Goal: Task Accomplishment & Management: Use online tool/utility

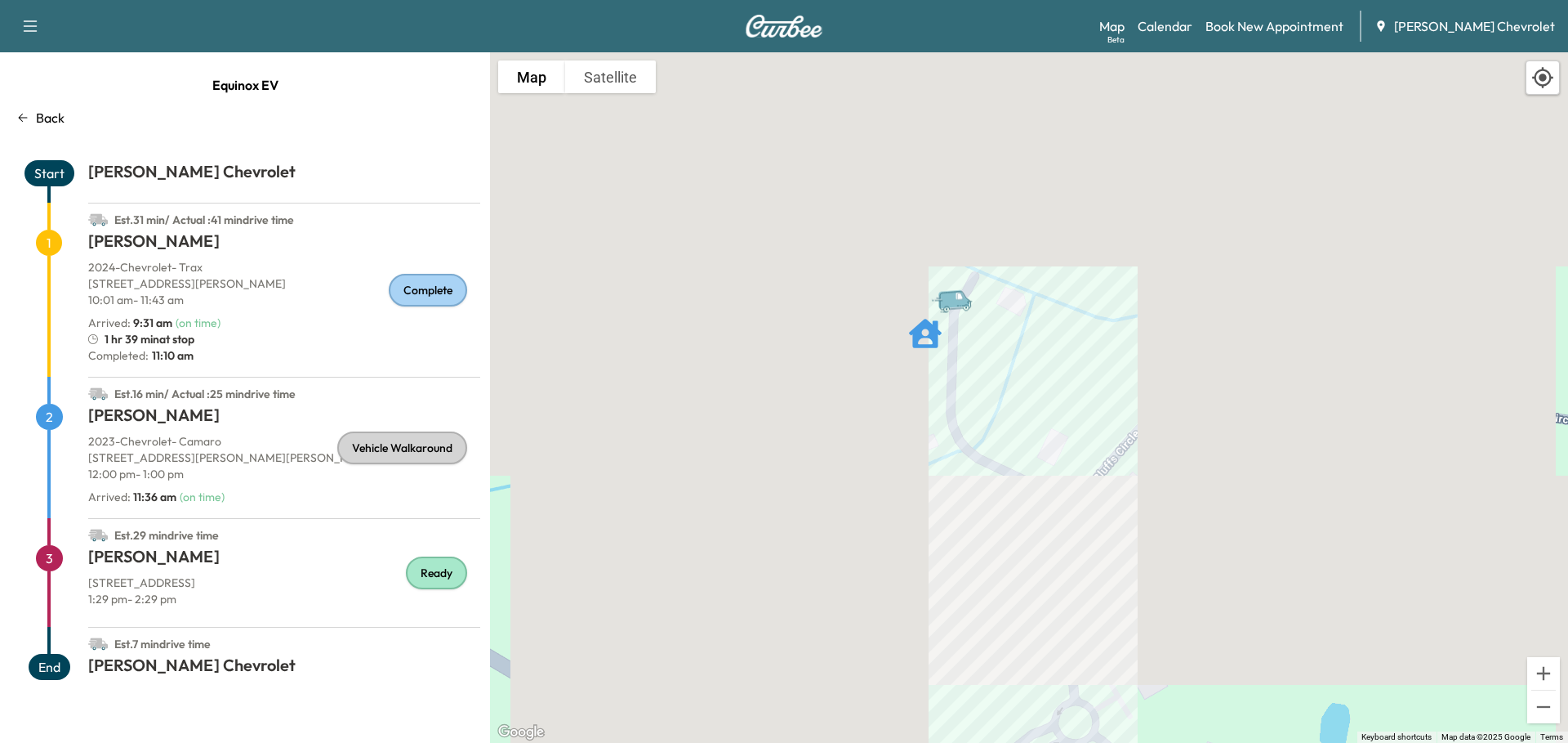
drag, startPoint x: 984, startPoint y: 161, endPoint x: 1014, endPoint y: 350, distance: 191.4
click at [1014, 350] on div "To activate drag with keyboard, press Alt + Enter. Once in keyboard drag state,…" at bounding box center [1029, 398] width 1078 height 690
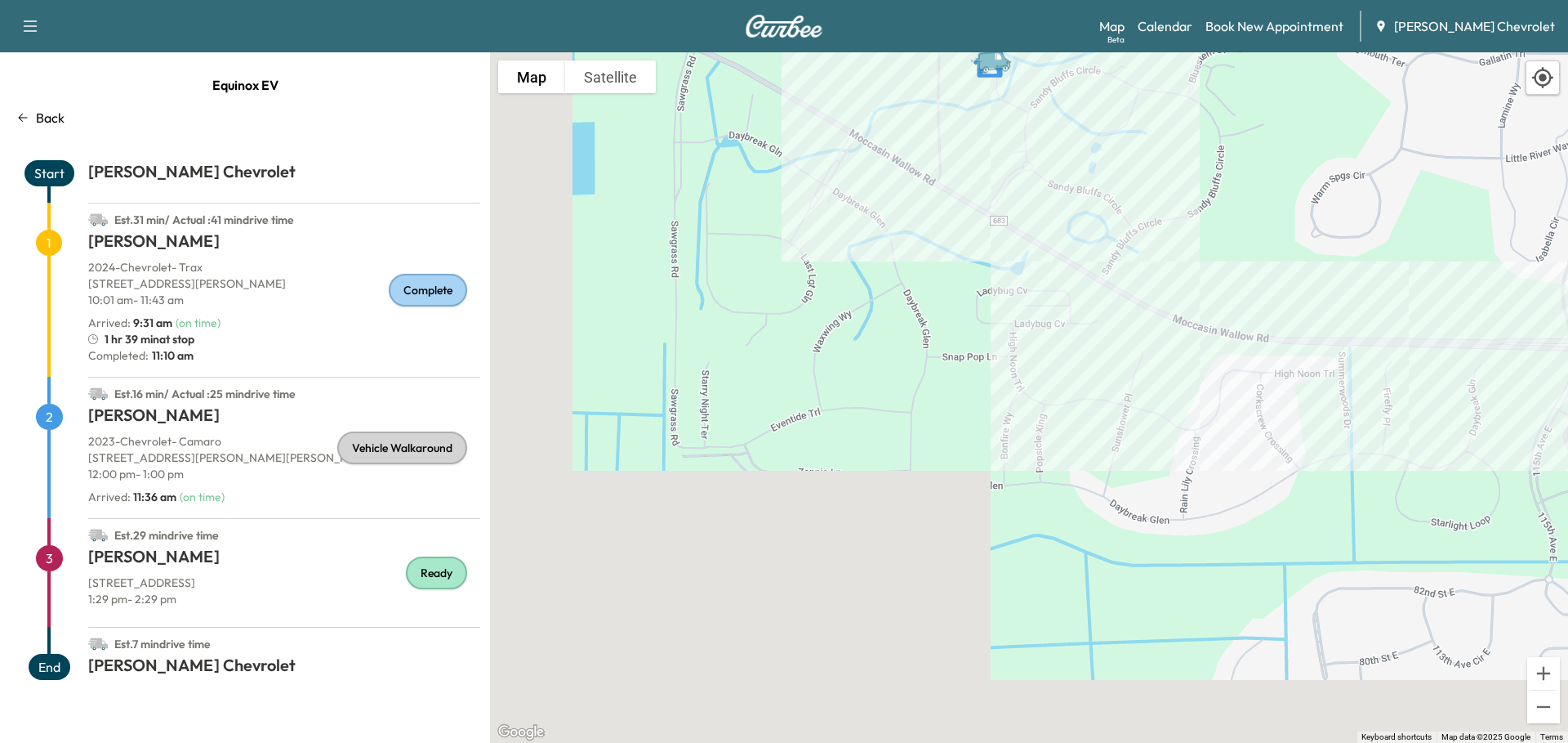
drag, startPoint x: 883, startPoint y: 422, endPoint x: 909, endPoint y: 107, distance: 316.1
click at [908, 108] on div "To activate drag with keyboard, press Alt + Enter. Once in keyboard drag state,…" at bounding box center [1029, 398] width 1078 height 690
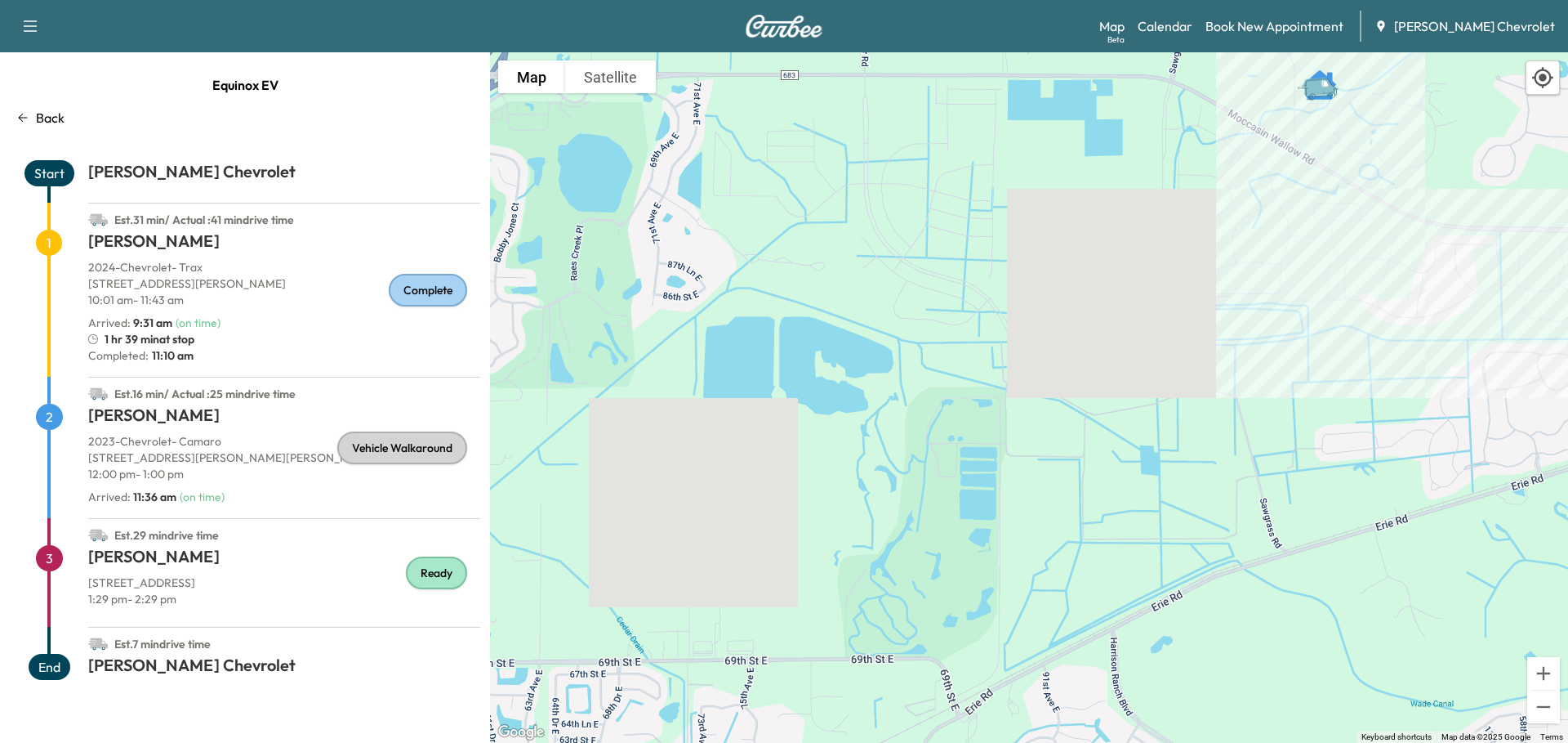
drag, startPoint x: 749, startPoint y: 302, endPoint x: 1115, endPoint y: 343, distance: 368.3
click at [1115, 343] on div "To activate drag with keyboard, press Alt + Enter. Once in keyboard drag state,…" at bounding box center [1029, 398] width 1078 height 690
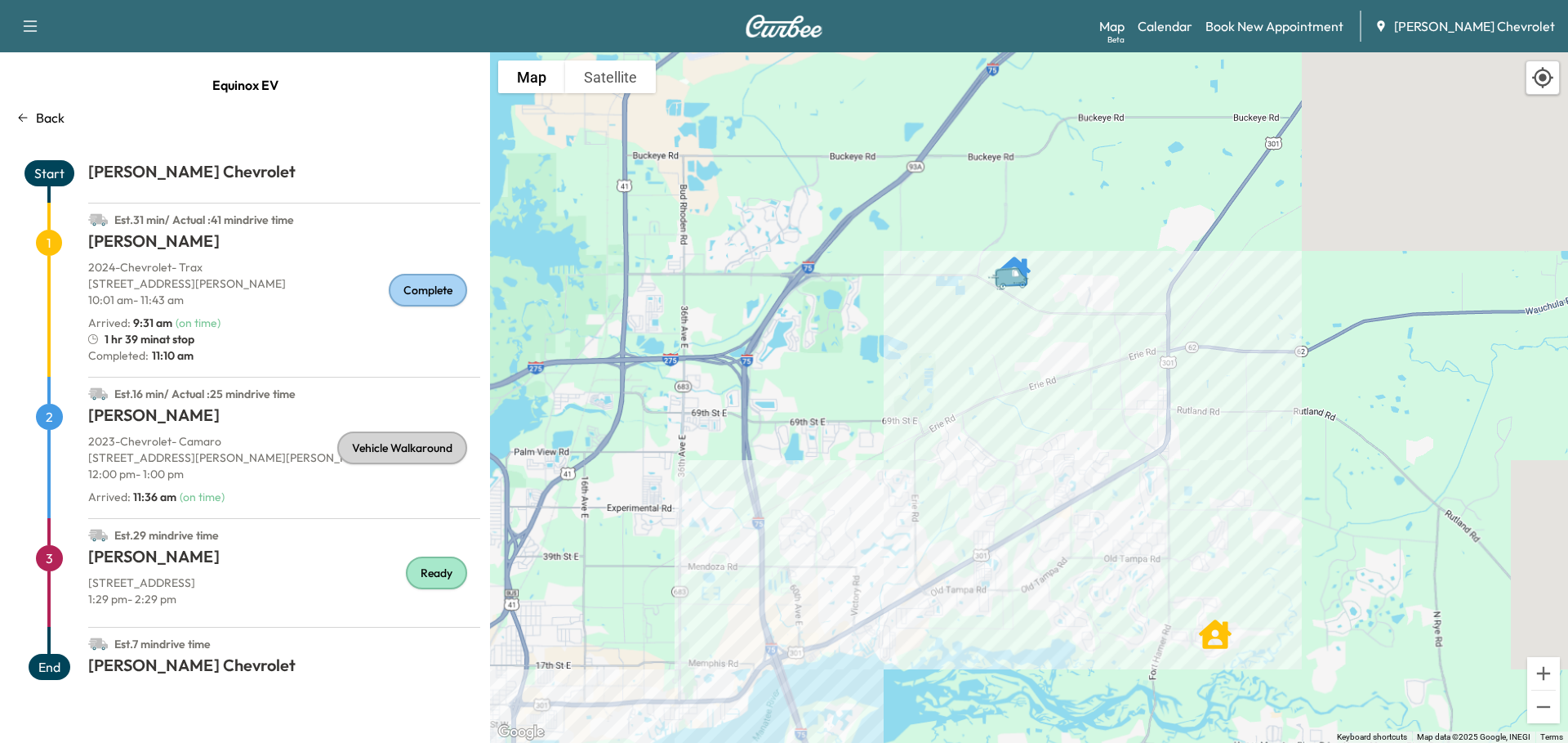
drag, startPoint x: 1104, startPoint y: 337, endPoint x: 953, endPoint y: 340, distance: 151.0
click at [953, 340] on div "To activate drag with keyboard, press Alt + Enter. Once in keyboard drag state,…" at bounding box center [1029, 398] width 1078 height 690
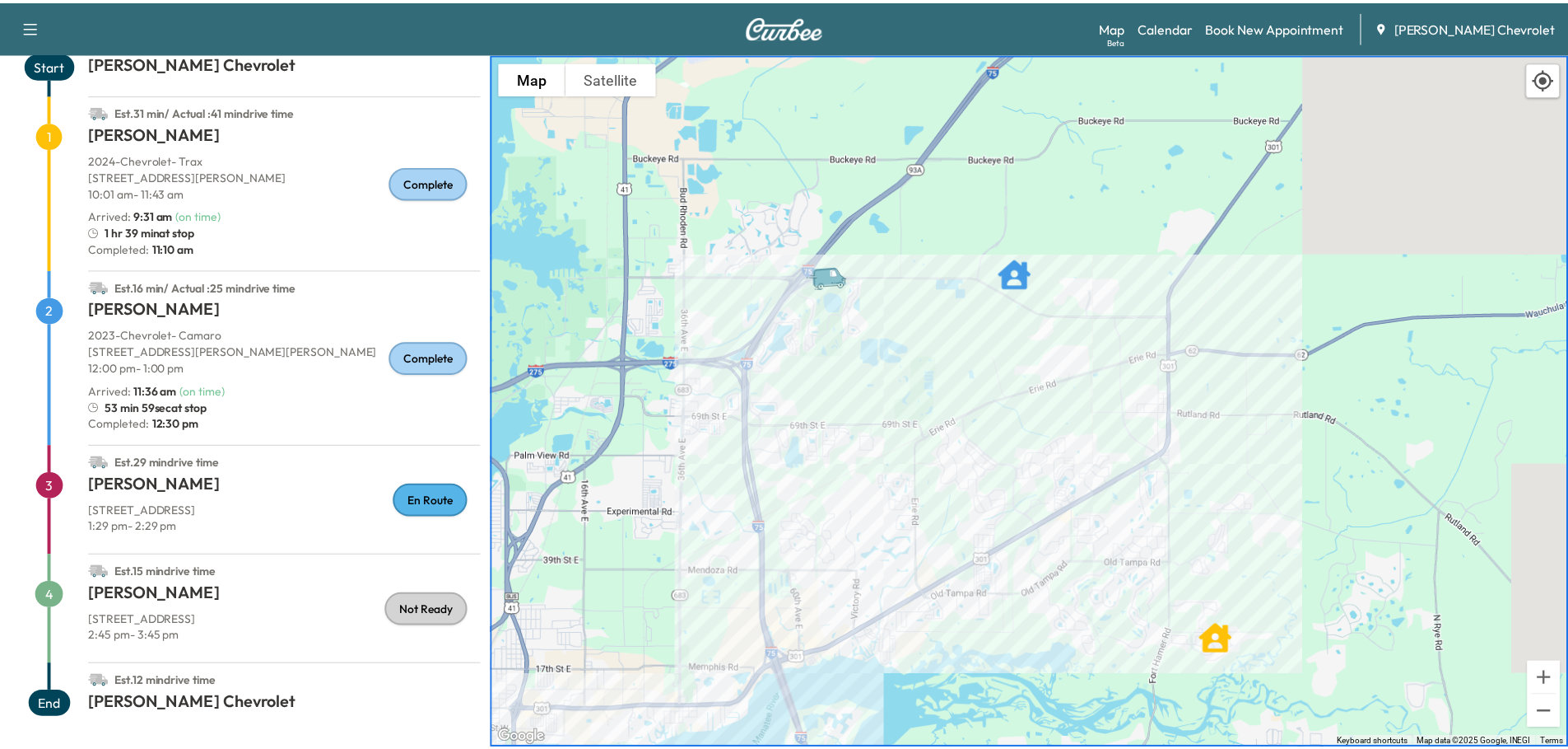
scroll to position [112, 0]
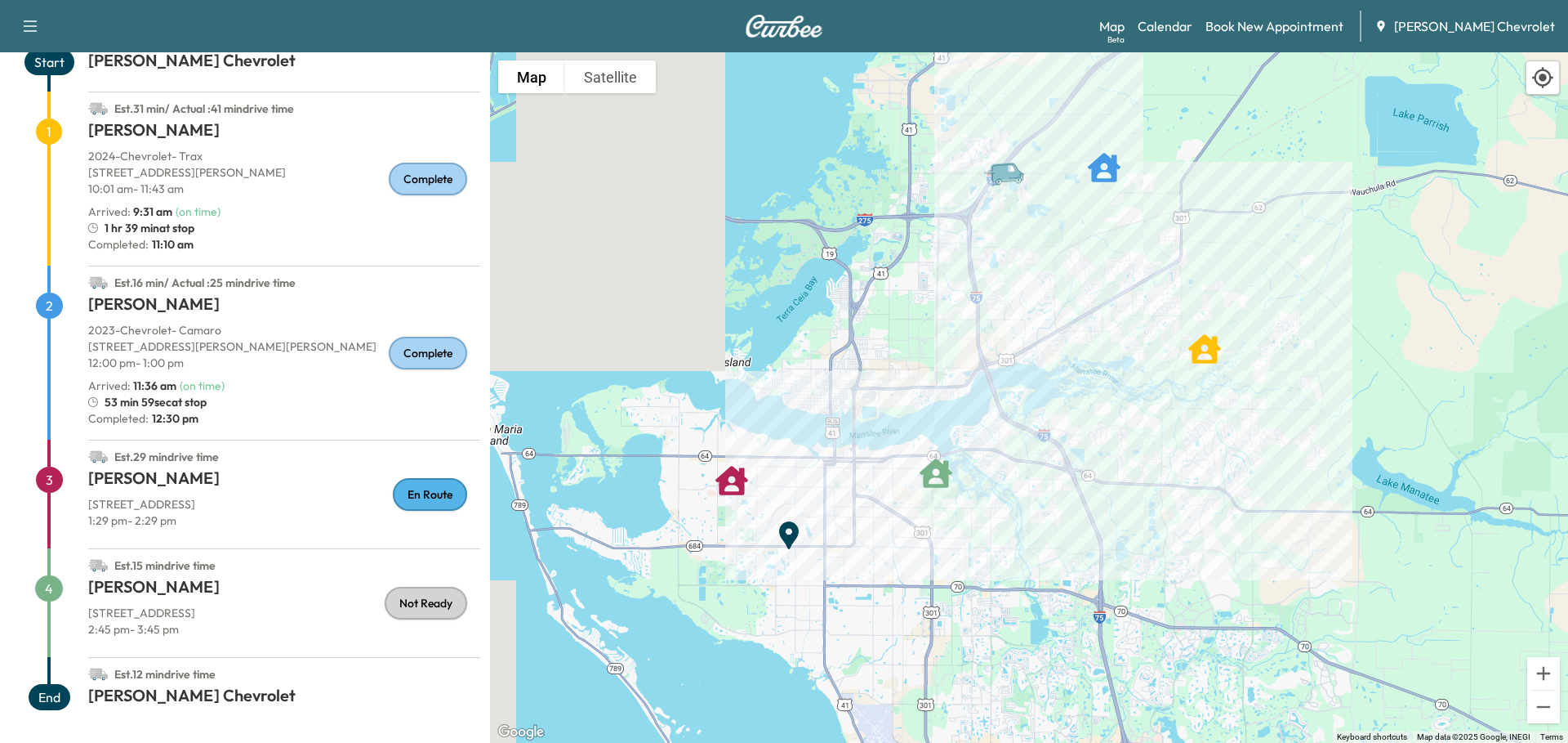
drag, startPoint x: 825, startPoint y: 454, endPoint x: 1009, endPoint y: 293, distance: 244.5
click at [1009, 293] on div "To activate drag with keyboard, press Alt + Enter. Once in keyboard drag state,…" at bounding box center [1029, 398] width 1078 height 690
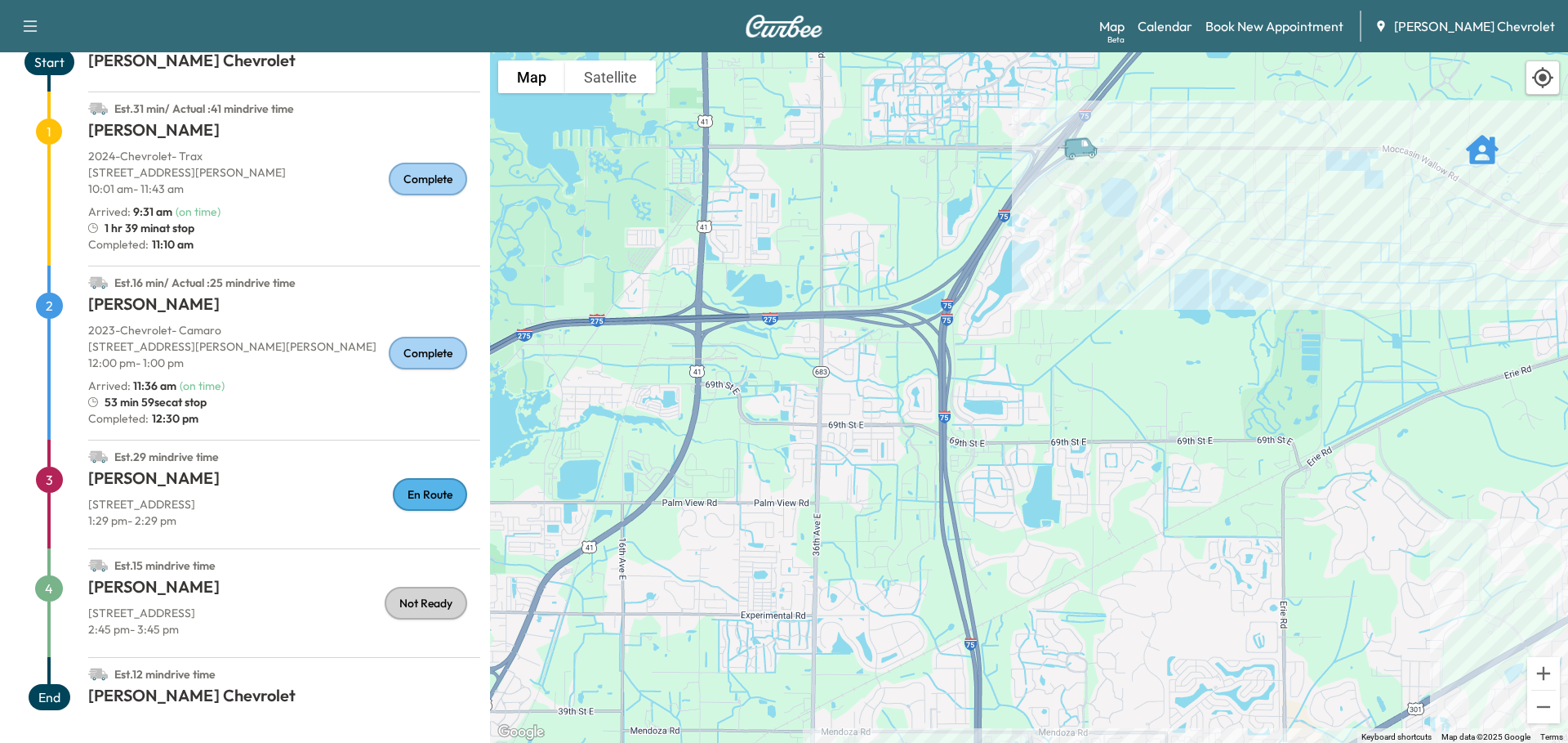
drag, startPoint x: 964, startPoint y: 174, endPoint x: 1072, endPoint y: 265, distance: 141.2
click at [1072, 265] on div "To activate drag with keyboard, press Alt + Enter. Once in keyboard drag state,…" at bounding box center [1029, 398] width 1078 height 690
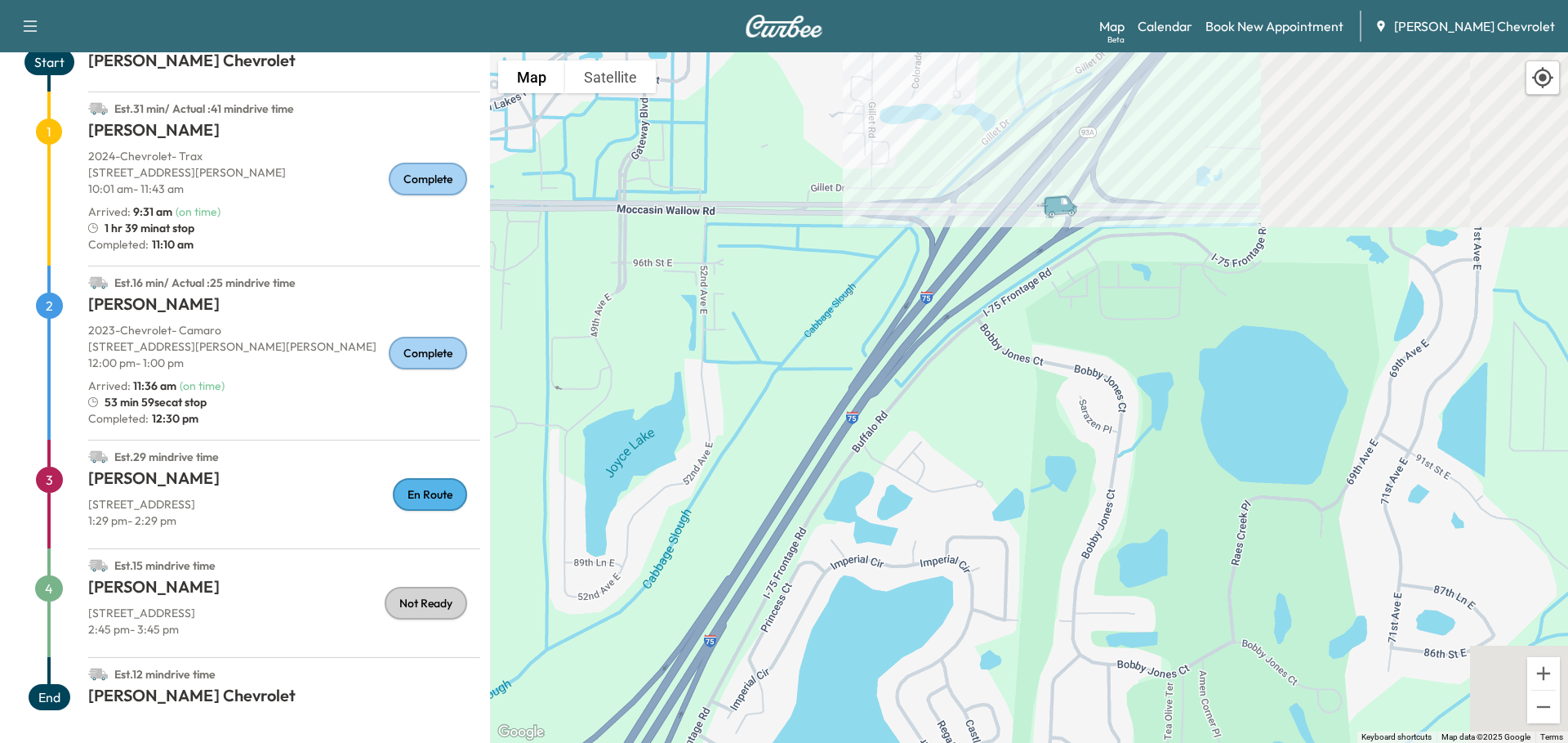
drag, startPoint x: 1081, startPoint y: 183, endPoint x: 1121, endPoint y: 316, distance: 138.9
click at [1122, 316] on div "To activate drag with keyboard, press Alt + Enter. Once in keyboard drag state,…" at bounding box center [1029, 398] width 1078 height 690
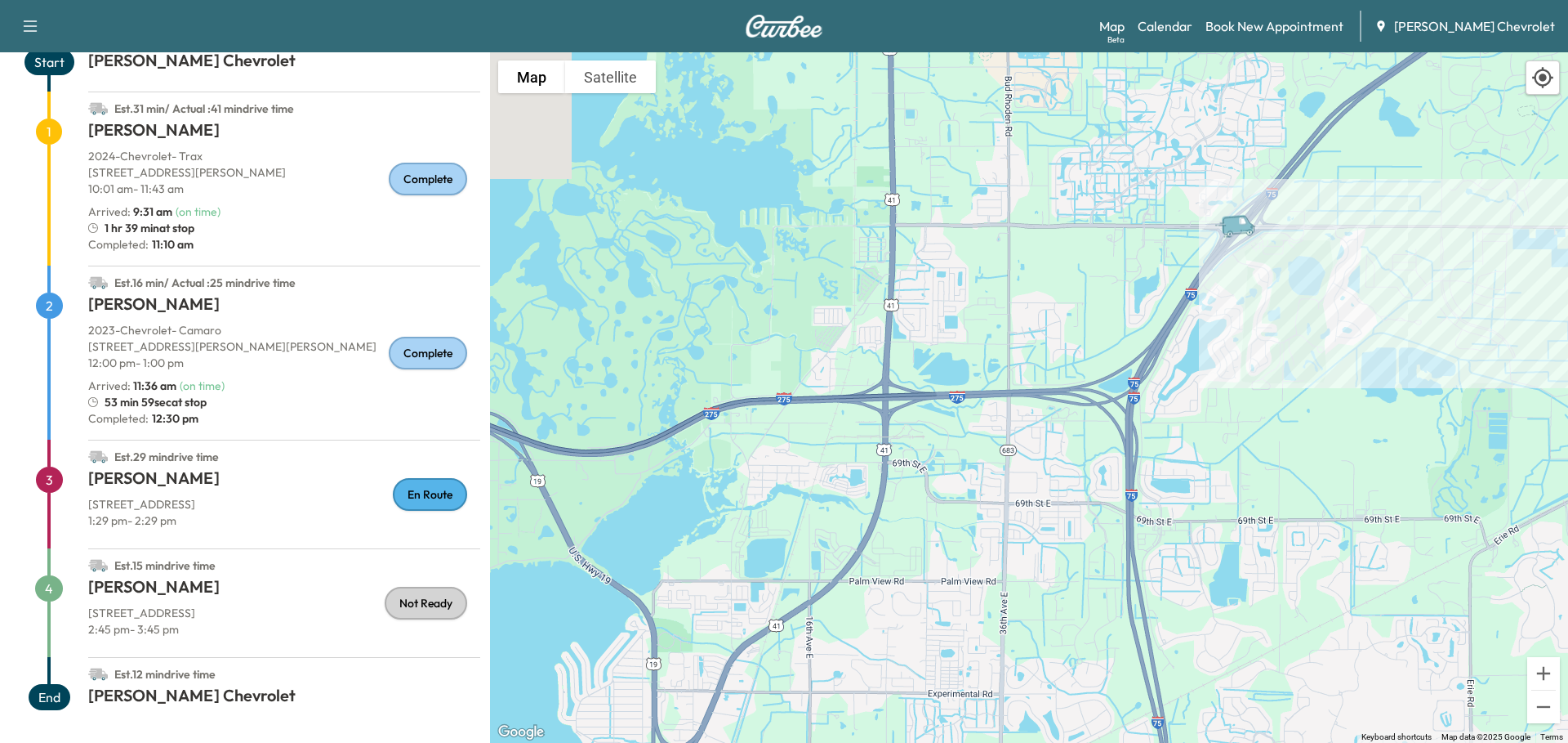
drag, startPoint x: 1090, startPoint y: 389, endPoint x: 1242, endPoint y: 313, distance: 169.9
click at [1242, 313] on div "To activate drag with keyboard, press Alt + Enter. Once in keyboard drag state,…" at bounding box center [1029, 398] width 1078 height 690
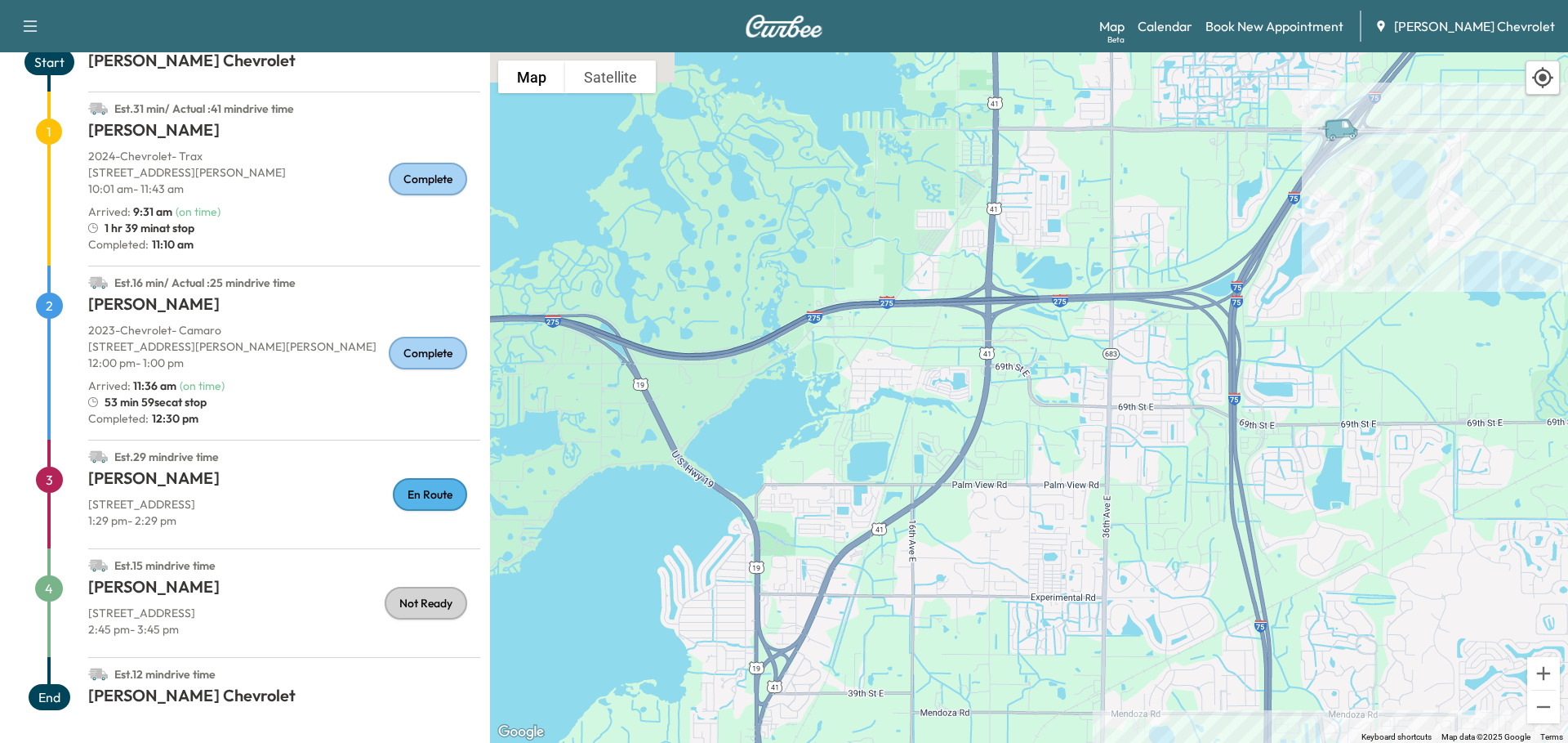
drag, startPoint x: 1188, startPoint y: 360, endPoint x: 1292, endPoint y: 263, distance: 142.2
click at [1292, 263] on div "To activate drag with keyboard, press Alt + Enter. Once in keyboard drag state,…" at bounding box center [1029, 398] width 1078 height 690
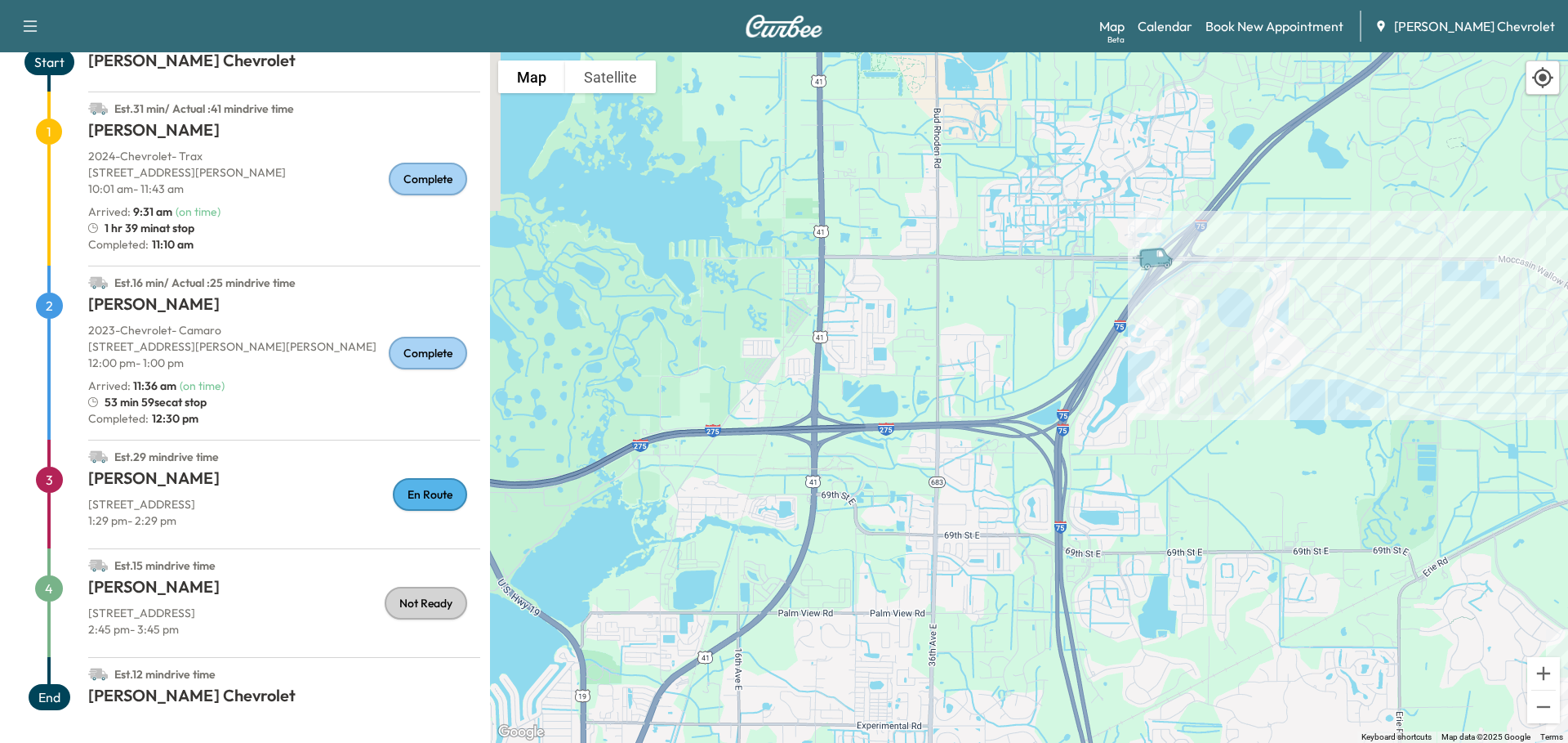
drag, startPoint x: 1283, startPoint y: 286, endPoint x: 1030, endPoint y: 453, distance: 303.1
click at [1045, 451] on div "To activate drag with keyboard, press Alt + Enter. Once in keyboard drag state,…" at bounding box center [1029, 398] width 1078 height 690
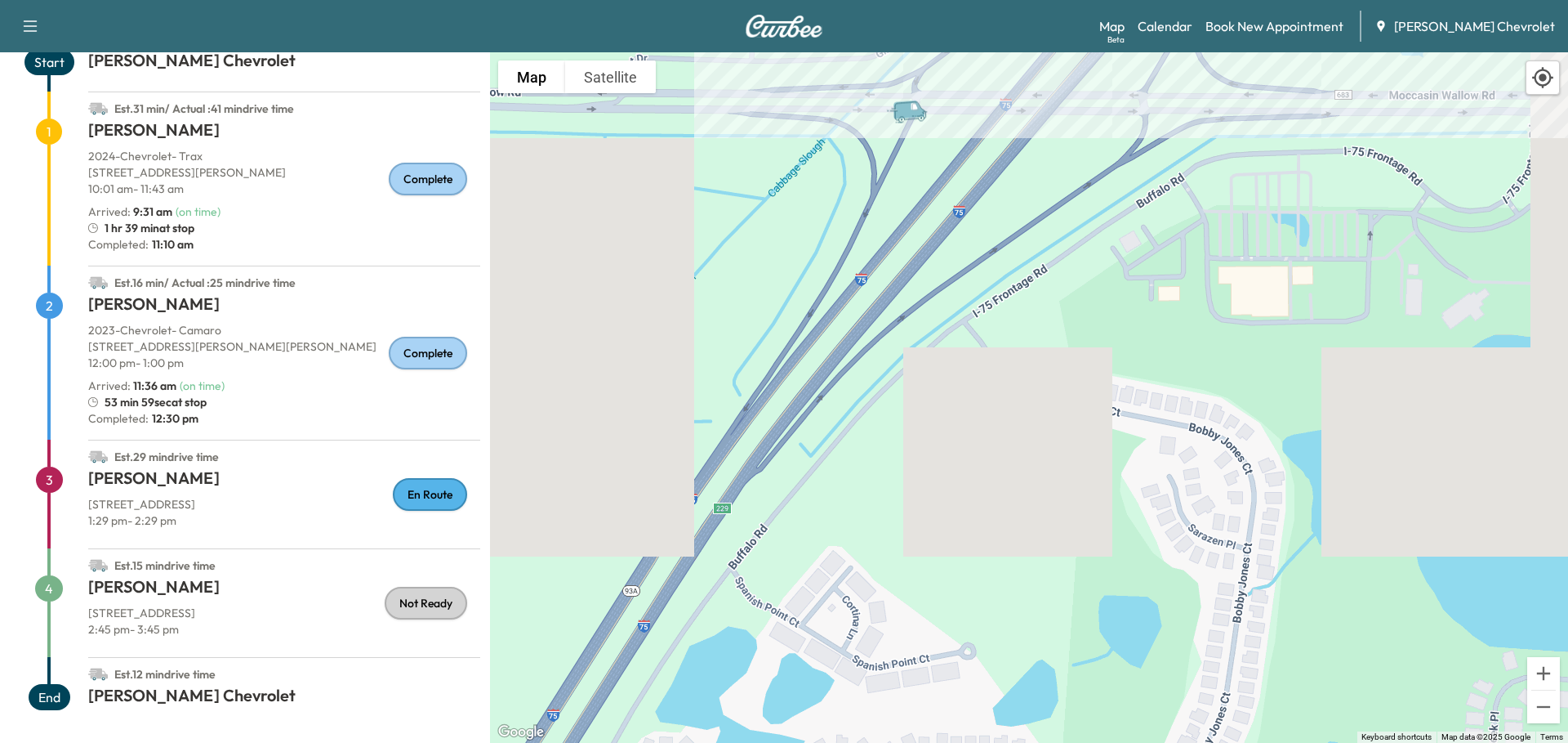
drag, startPoint x: 852, startPoint y: 436, endPoint x: 931, endPoint y: 311, distance: 147.9
click at [929, 312] on div "To activate drag with keyboard, press Alt + Enter. Once in keyboard drag state,…" at bounding box center [1029, 398] width 1078 height 690
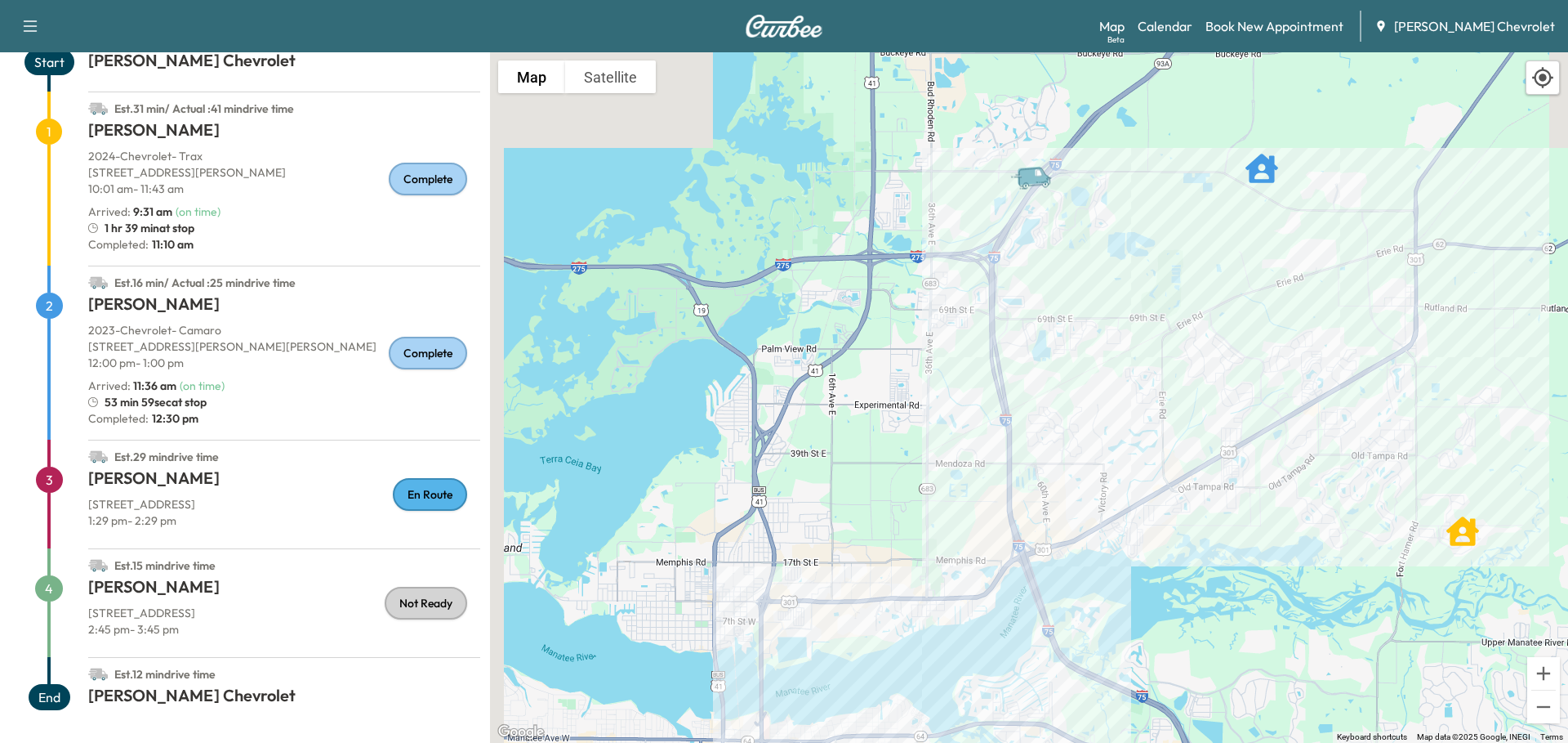
drag, startPoint x: 861, startPoint y: 470, endPoint x: 1052, endPoint y: 244, distance: 295.9
click at [1039, 248] on div "To activate drag with keyboard, press Alt + Enter. Once in keyboard drag state,…" at bounding box center [1029, 398] width 1078 height 690
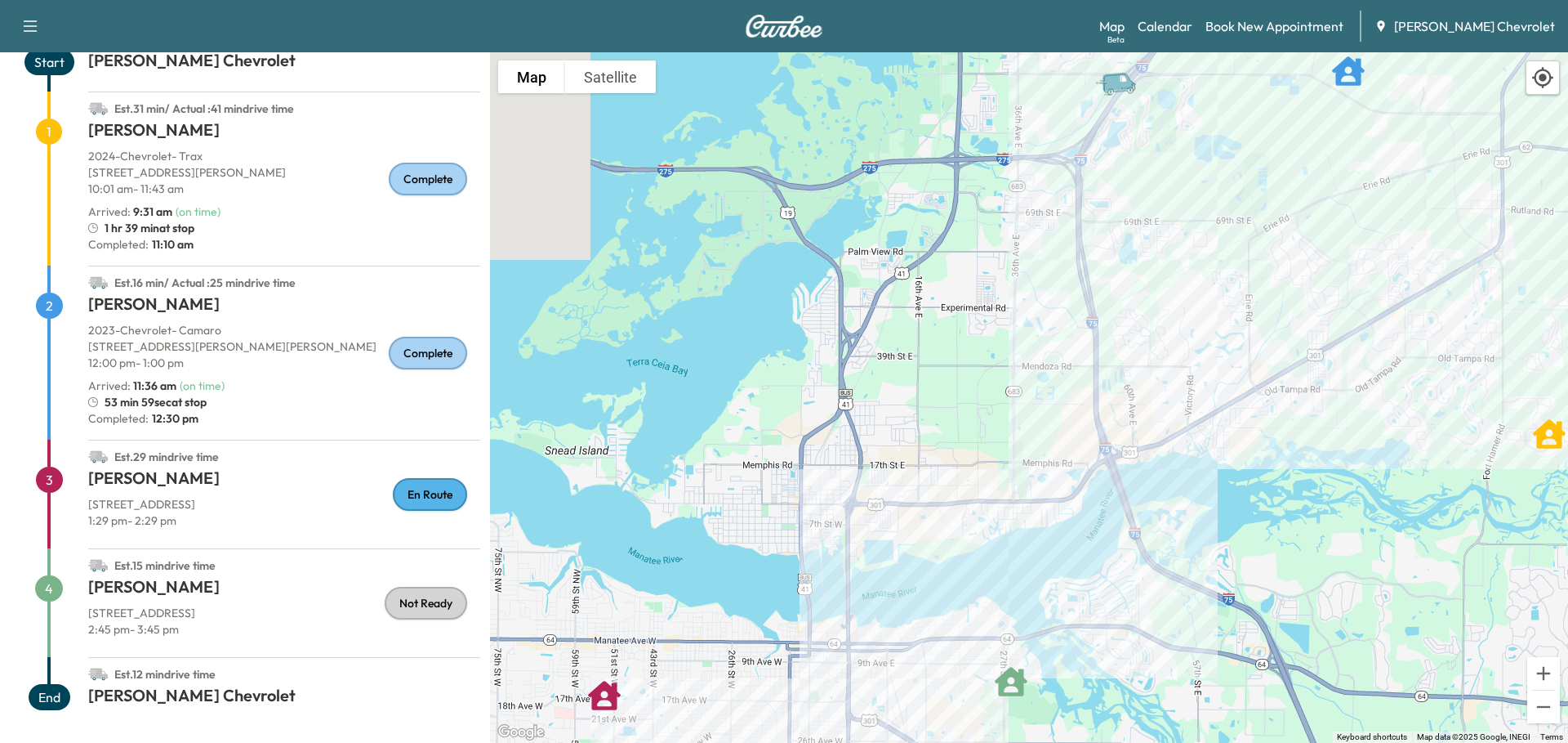
drag, startPoint x: 939, startPoint y: 423, endPoint x: 1004, endPoint y: 314, distance: 126.9
click at [1004, 315] on div "To activate drag with keyboard, press Alt + Enter. Once in keyboard drag state,…" at bounding box center [1029, 398] width 1078 height 690
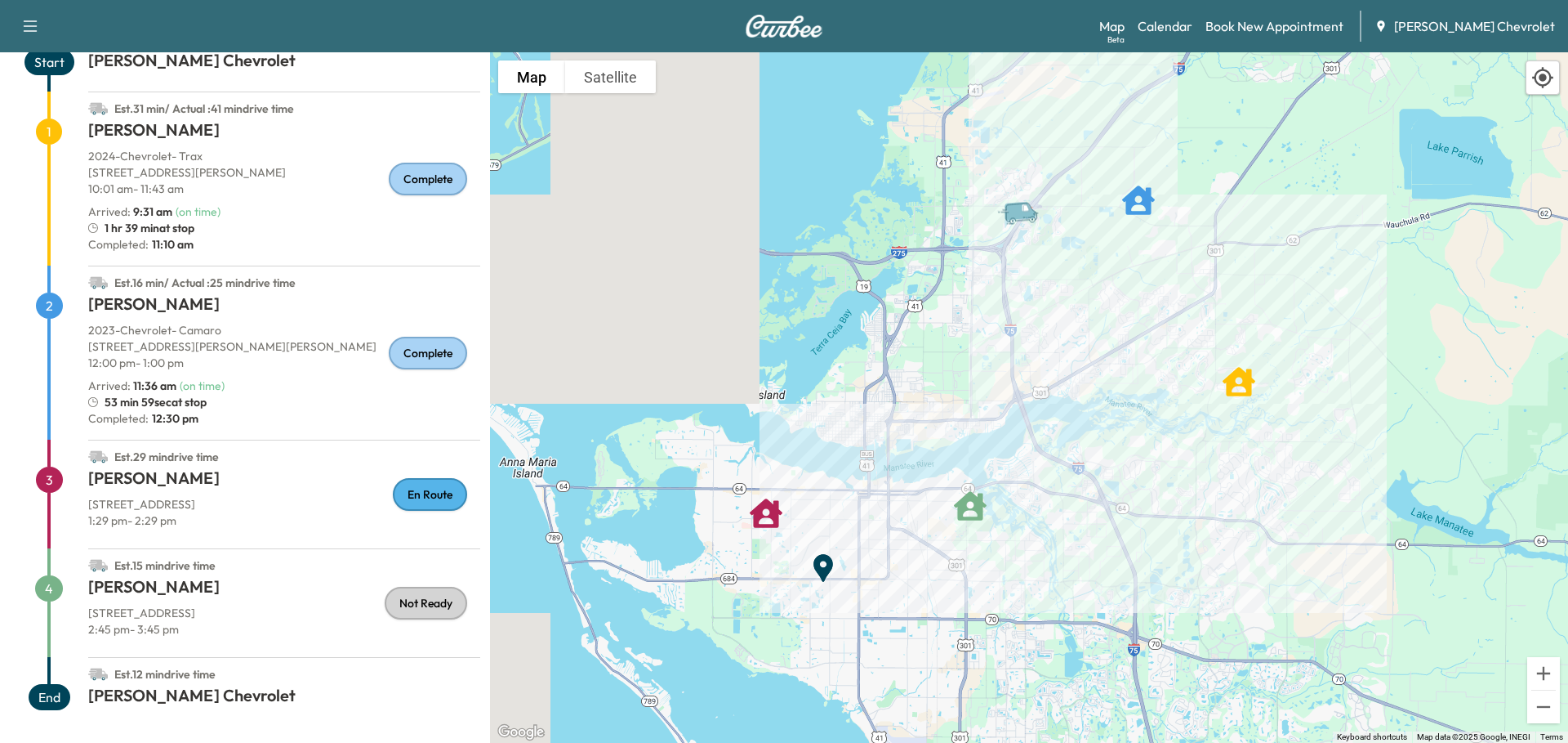
drag, startPoint x: 1009, startPoint y: 321, endPoint x: 963, endPoint y: 354, distance: 56.6
click at [963, 354] on div "To activate drag with keyboard, press Alt + Enter. Once in keyboard drag state,…" at bounding box center [1029, 398] width 1078 height 690
click at [1192, 24] on link "Calendar" at bounding box center [1165, 26] width 55 height 20
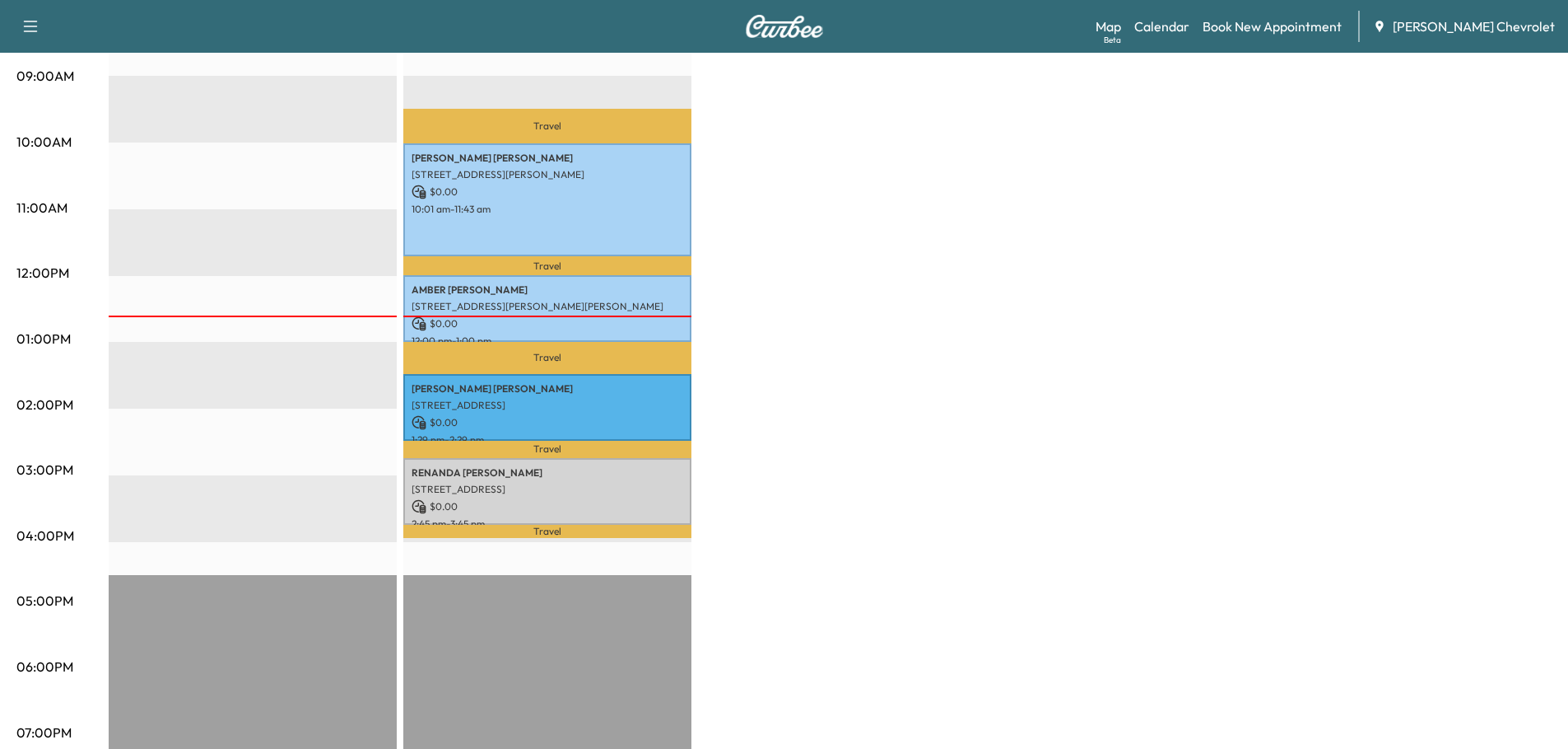
scroll to position [659, 0]
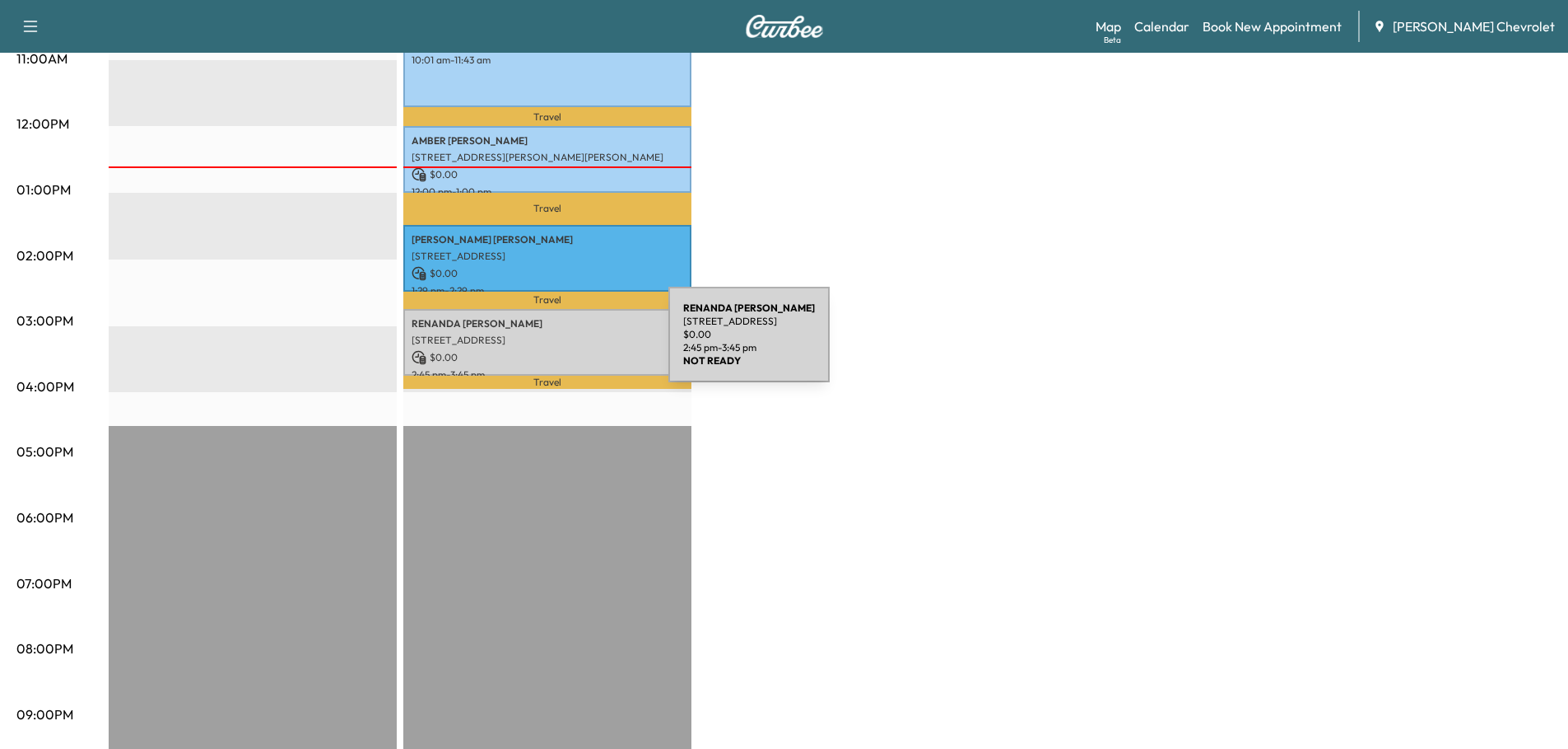
click at [545, 336] on p "[STREET_ADDRESS]" at bounding box center [547, 339] width 271 height 13
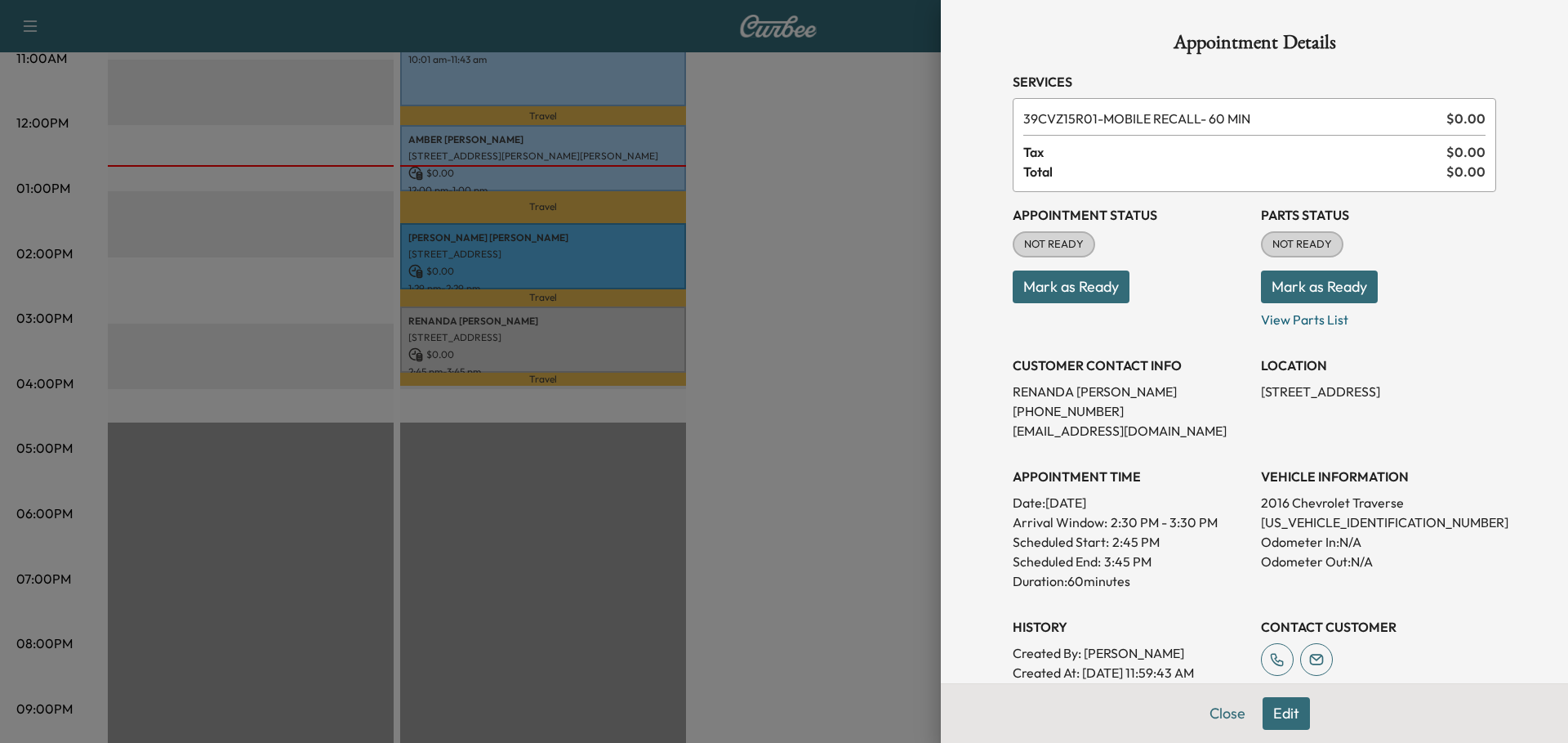
click at [1050, 282] on button "Mark as Ready" at bounding box center [1071, 287] width 117 height 33
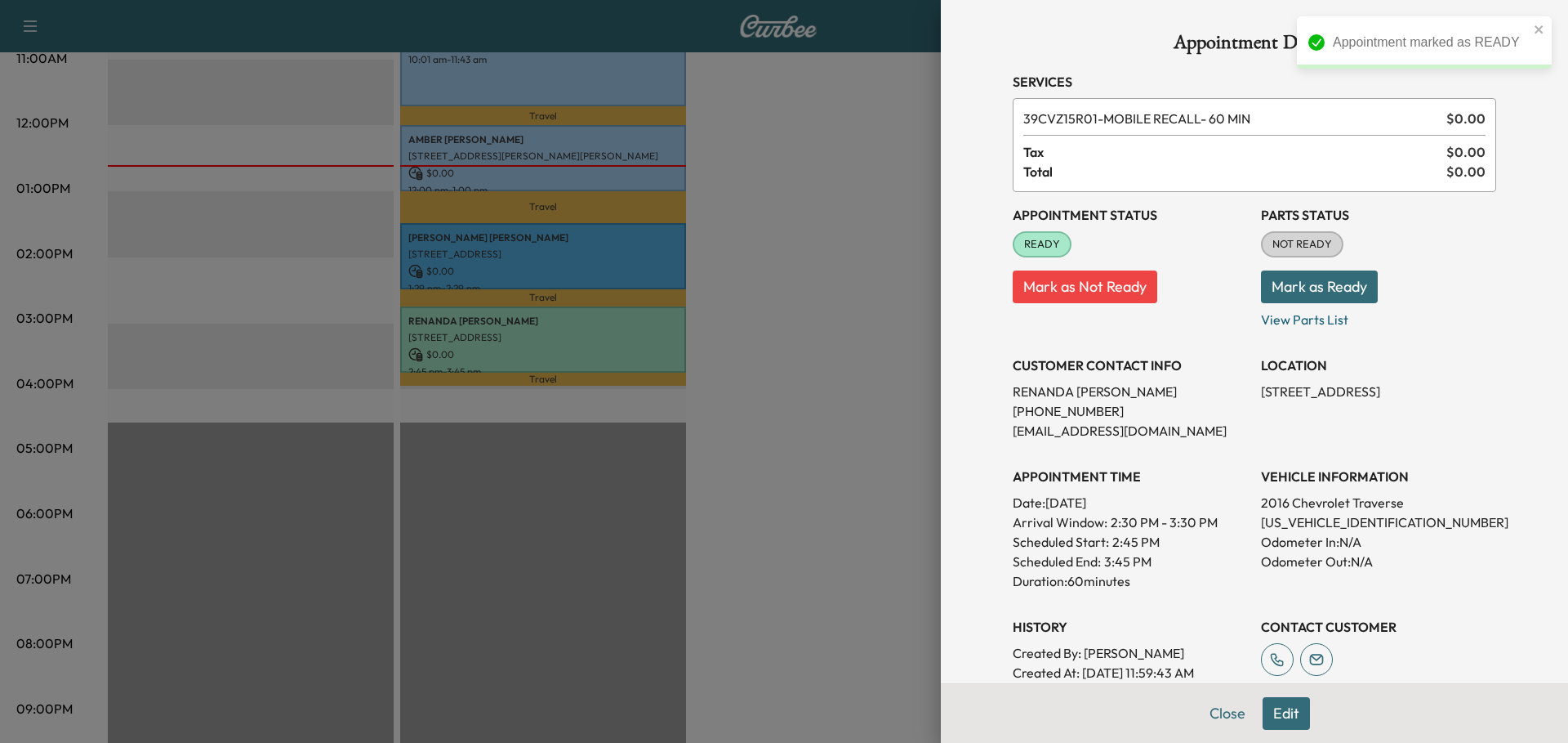
click at [1287, 280] on button "Mark as Ready" at bounding box center [1319, 287] width 117 height 33
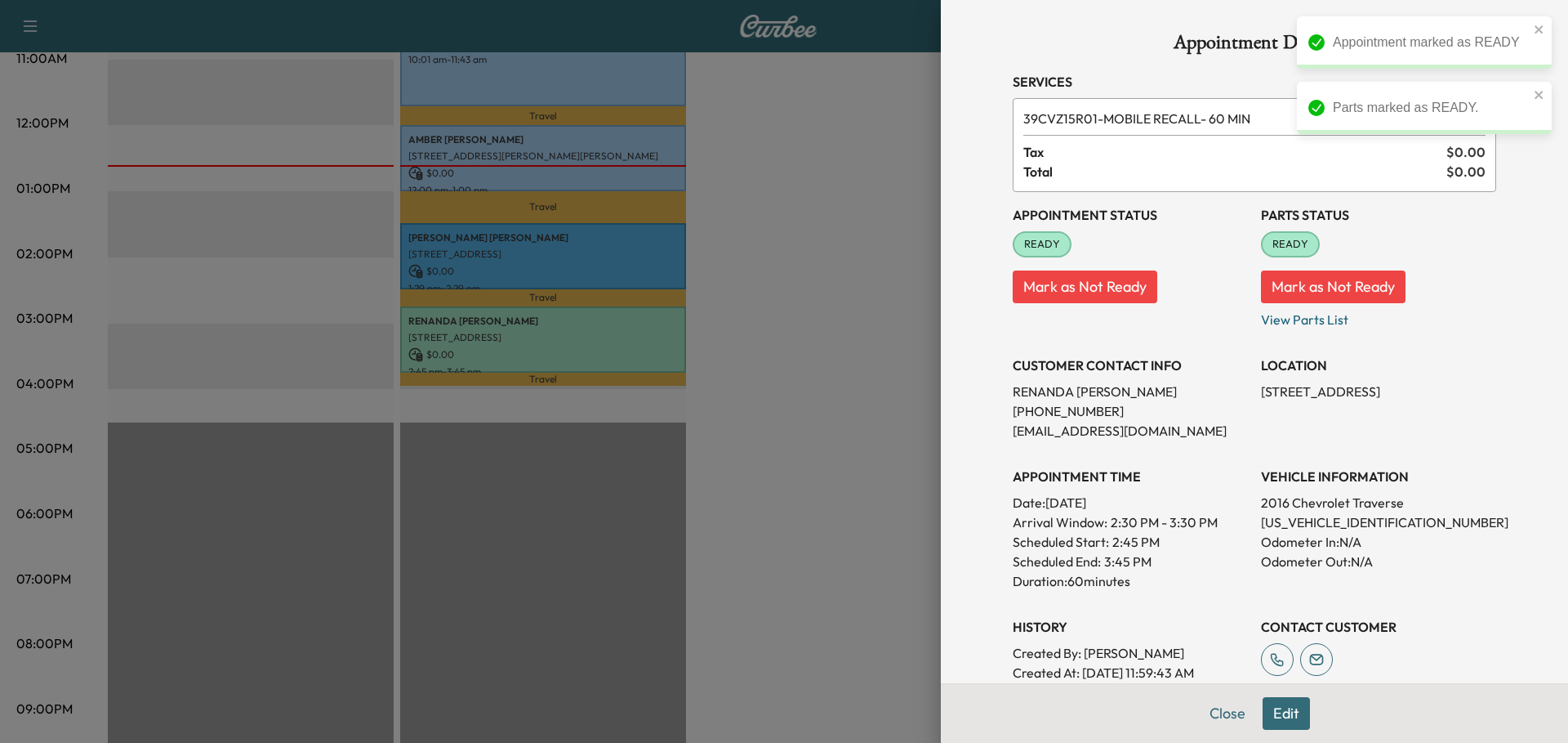
click at [1211, 713] on button "Close" at bounding box center [1227, 714] width 57 height 33
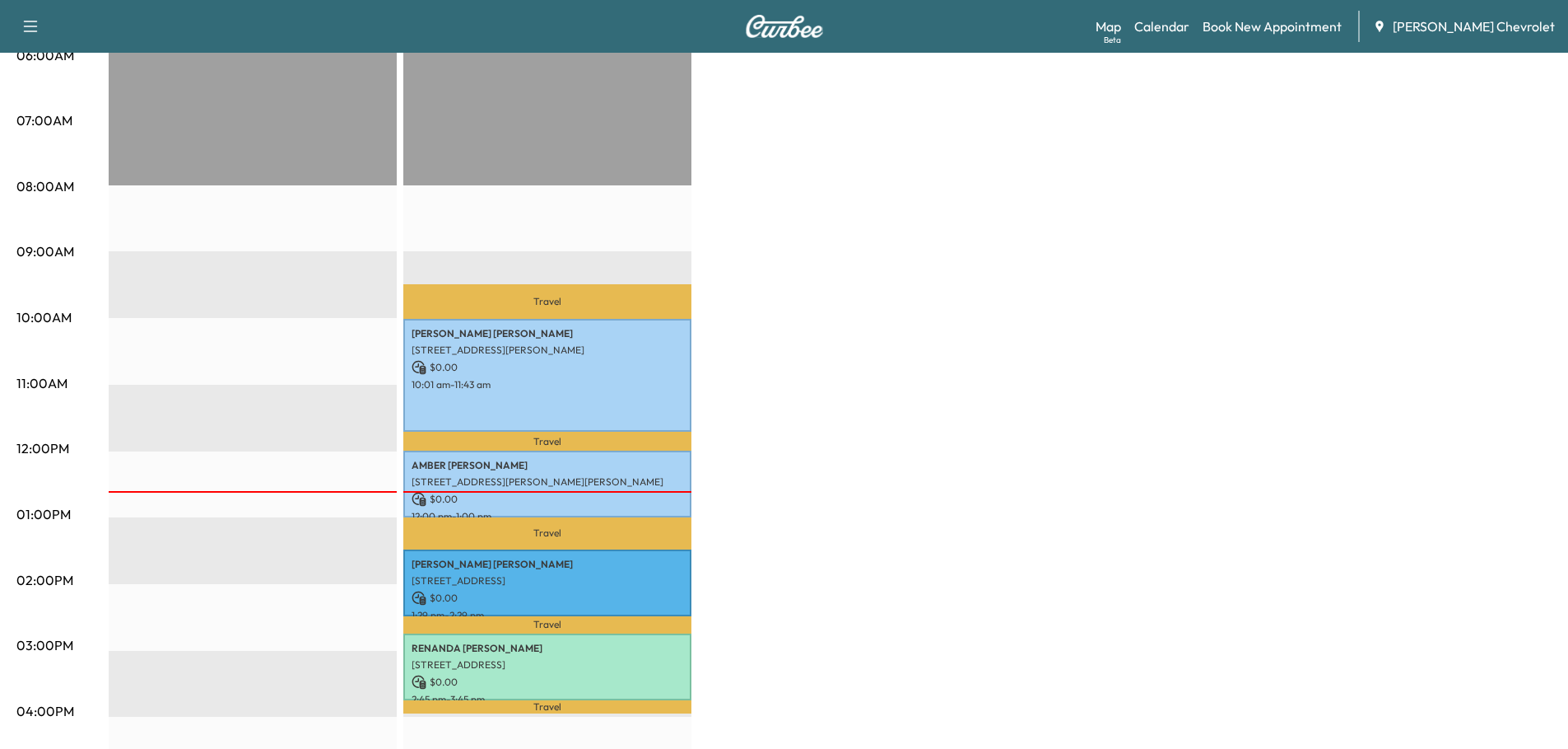
scroll to position [494, 0]
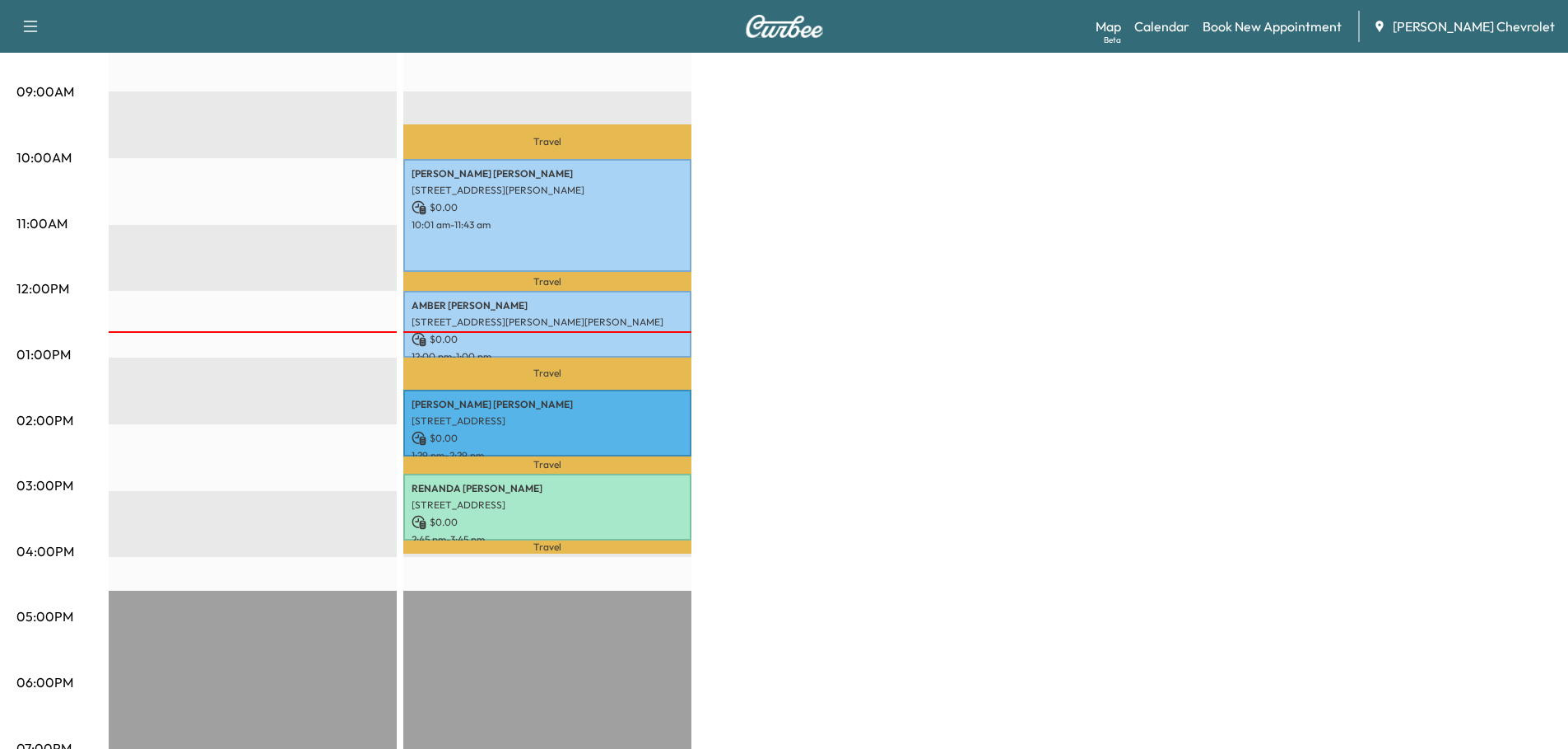
click at [1121, 22] on link "Map Beta" at bounding box center [1108, 27] width 26 height 20
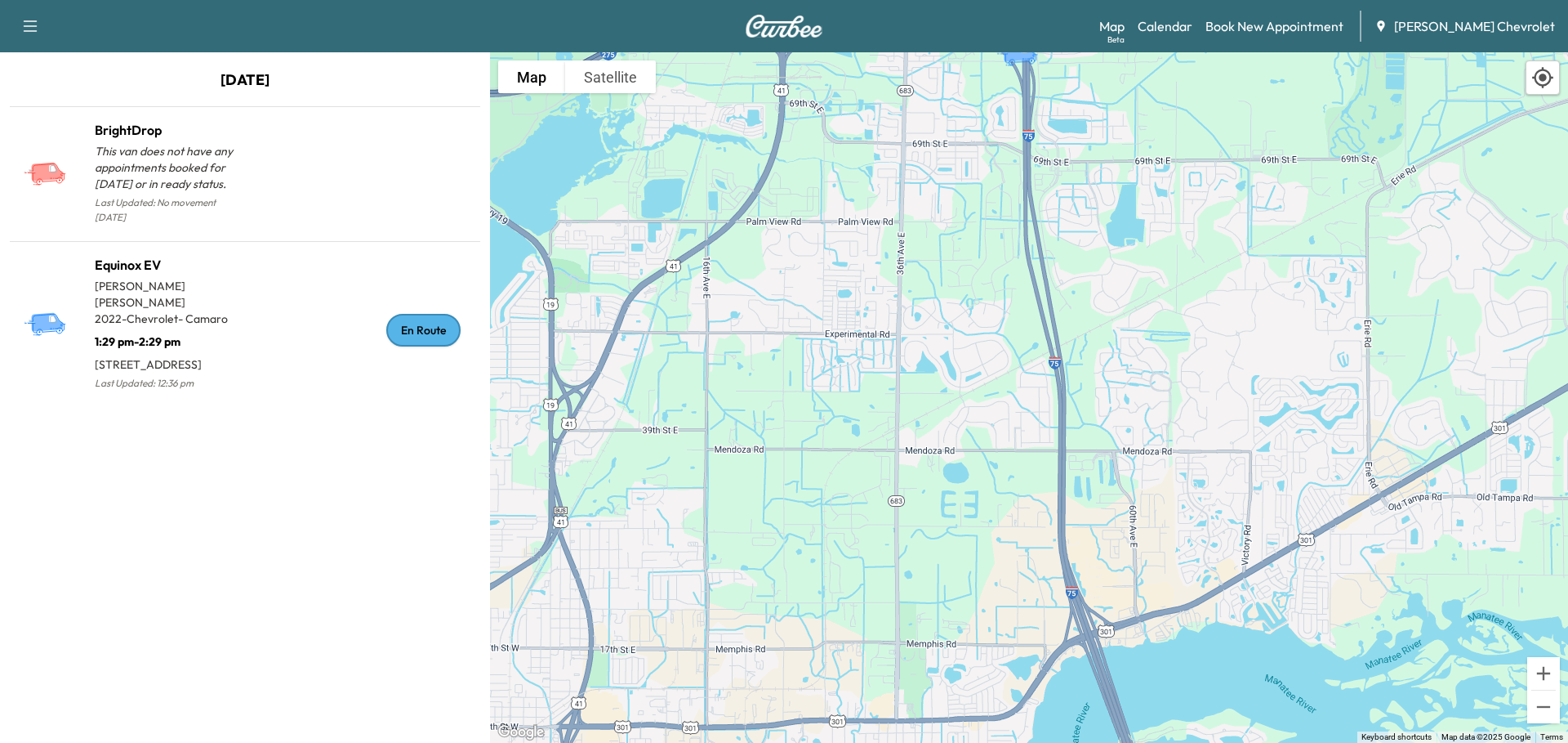
drag, startPoint x: 1066, startPoint y: 372, endPoint x: 1081, endPoint y: 479, distance: 108.0
click at [1081, 479] on div "To activate drag with keyboard, press Alt + Enter. Once in keyboard drag state,…" at bounding box center [1029, 398] width 1078 height 690
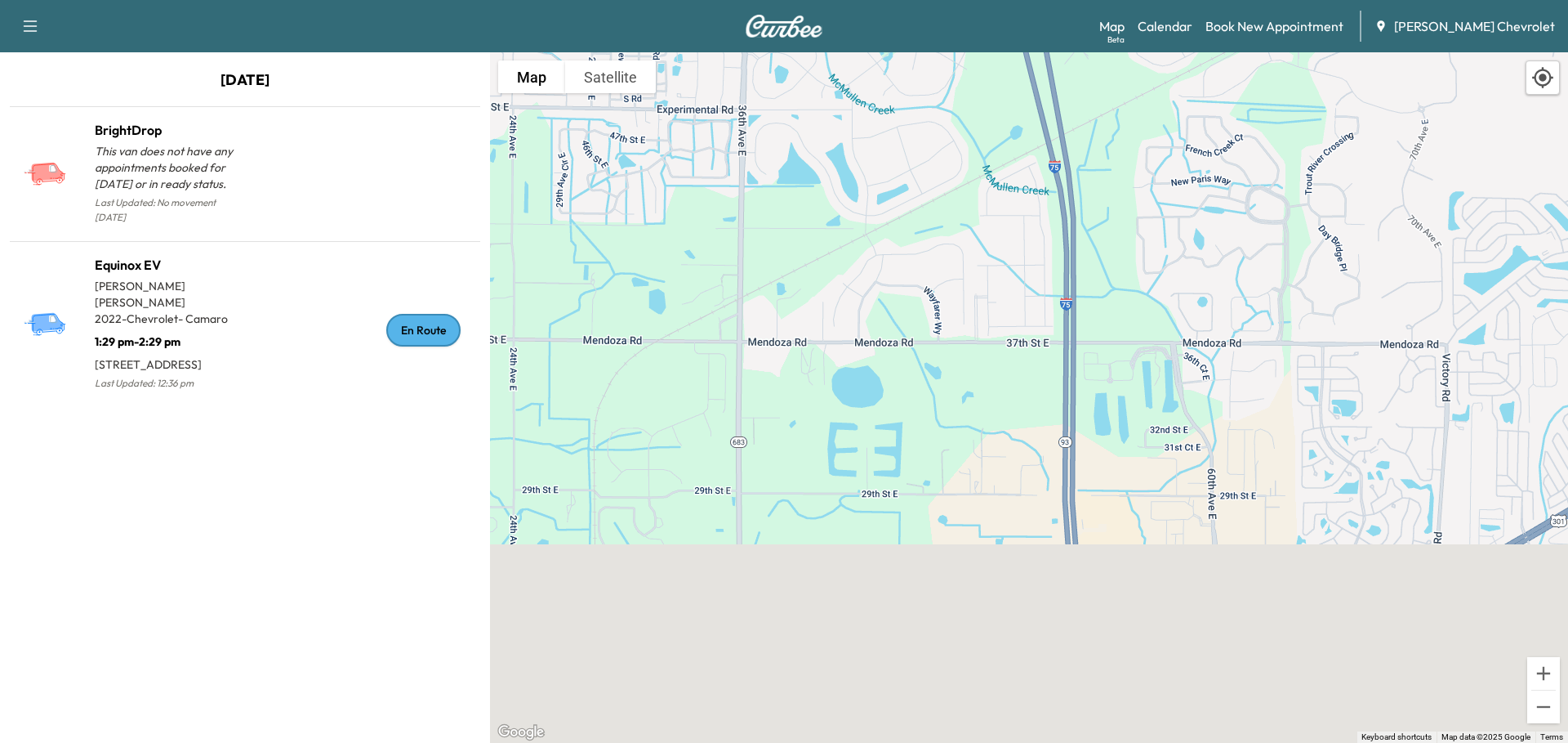
drag, startPoint x: 1074, startPoint y: 581, endPoint x: 1097, endPoint y: 171, distance: 410.6
click at [1097, 172] on div "To activate drag with keyboard, press Alt + Enter. Once in keyboard drag state,…" at bounding box center [1029, 398] width 1078 height 690
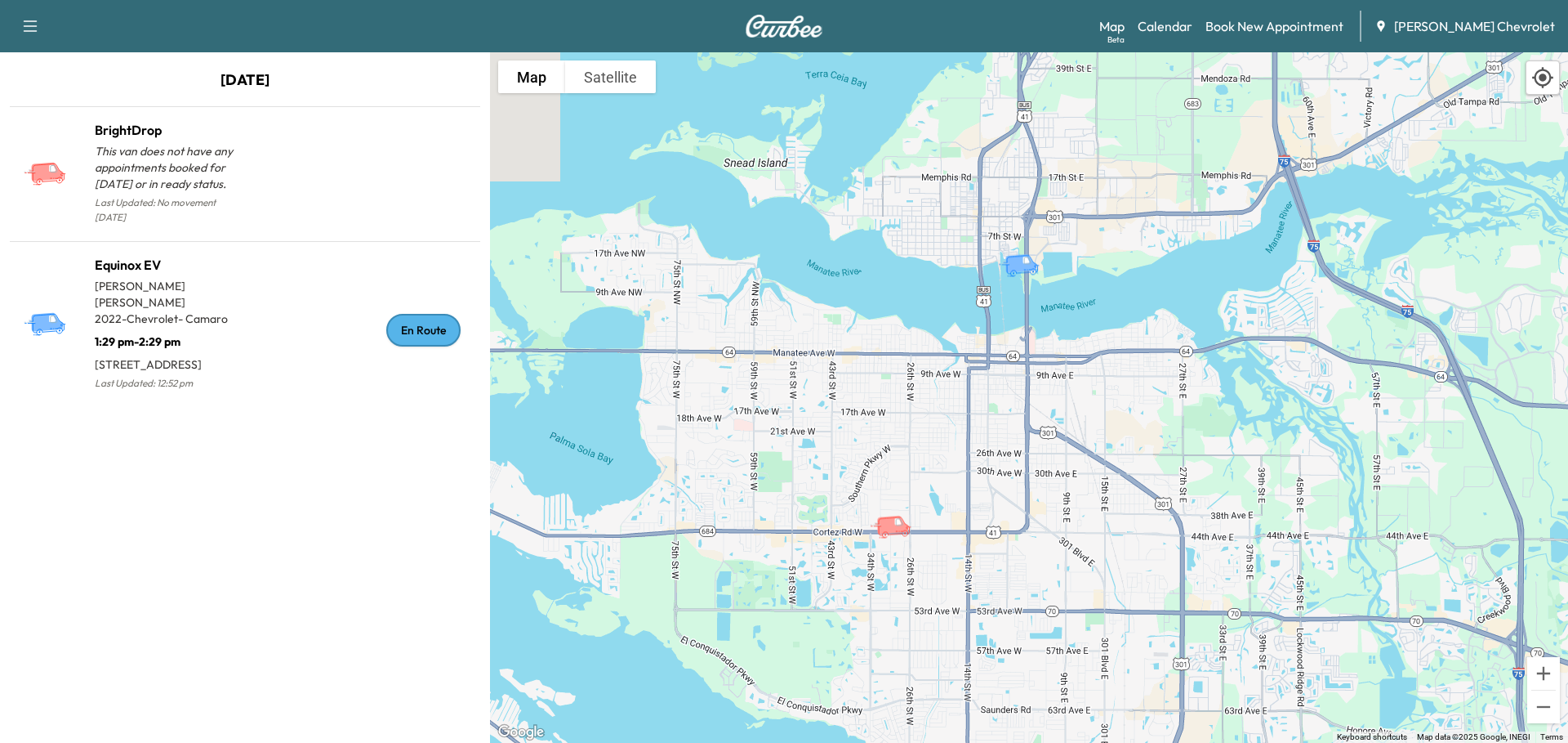
drag, startPoint x: 791, startPoint y: 511, endPoint x: 1002, endPoint y: 199, distance: 376.6
click at [1000, 199] on div "To activate drag with keyboard, press Alt + Enter. Once in keyboard drag state,…" at bounding box center [1029, 398] width 1078 height 690
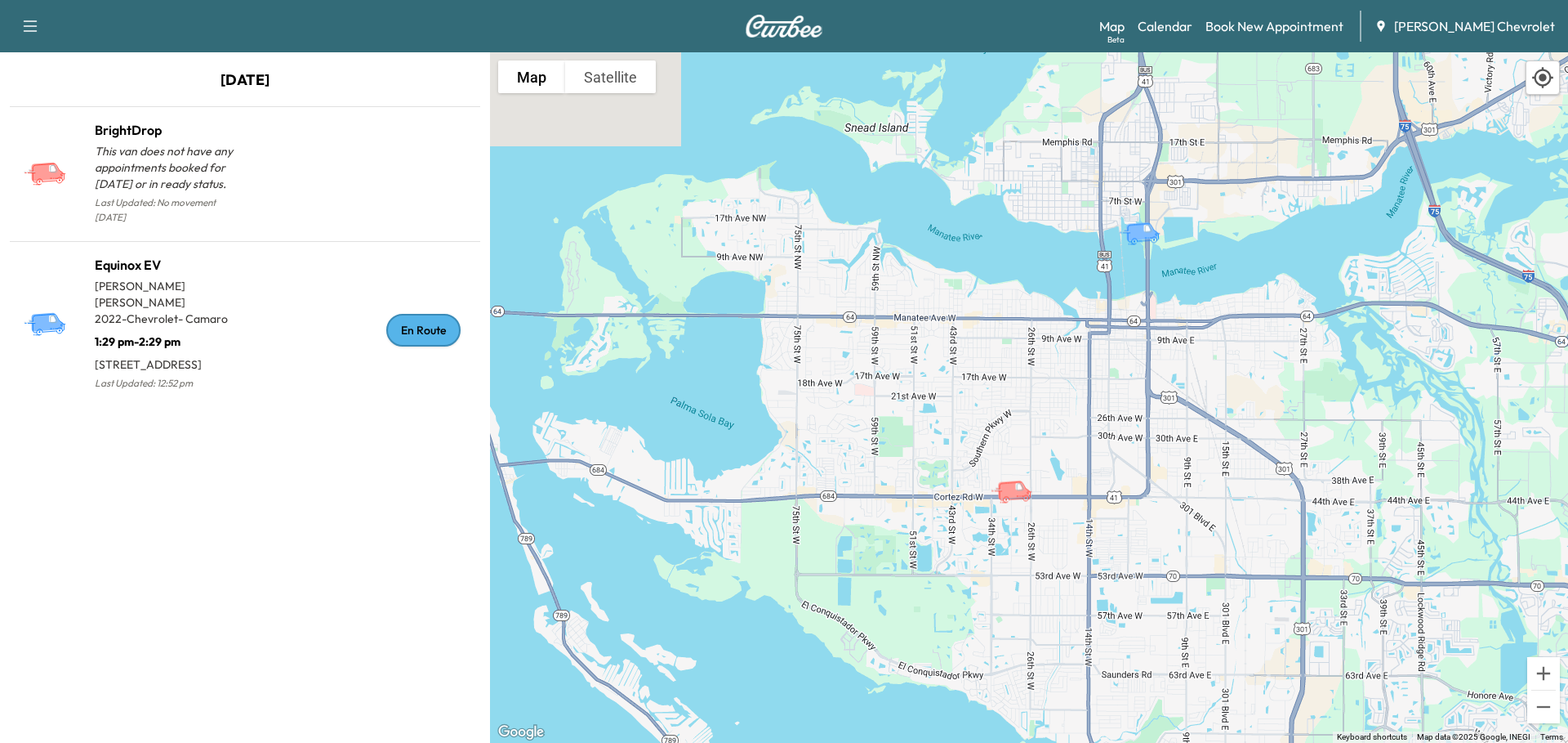
drag, startPoint x: 881, startPoint y: 441, endPoint x: 1009, endPoint y: 405, distance: 133.0
click at [1009, 405] on div "To activate drag with keyboard, press Alt + Enter. Once in keyboard drag state,…" at bounding box center [1029, 398] width 1078 height 690
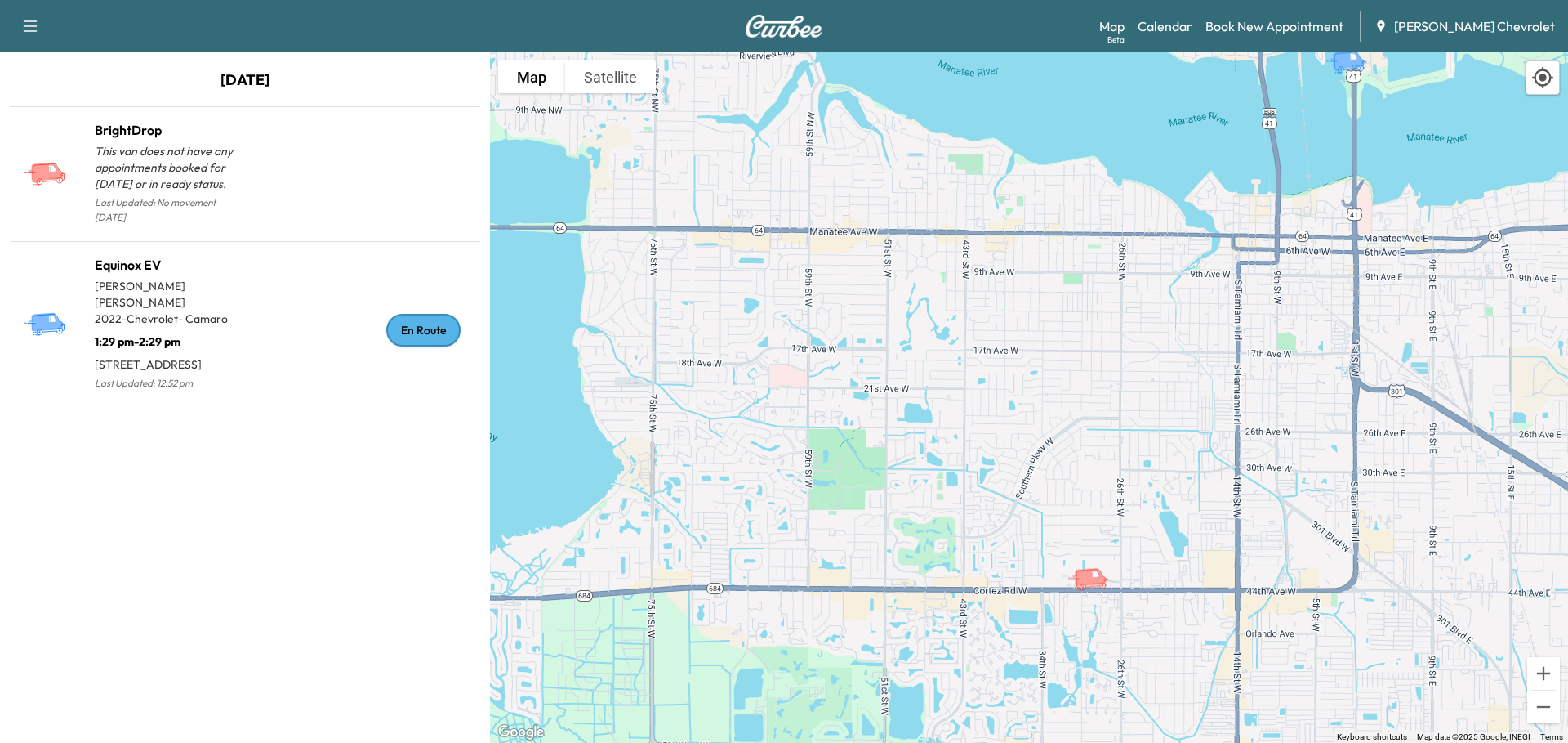
click at [239, 310] on p "2022 - Chevrolet - Camaro" at bounding box center [170, 318] width 150 height 17
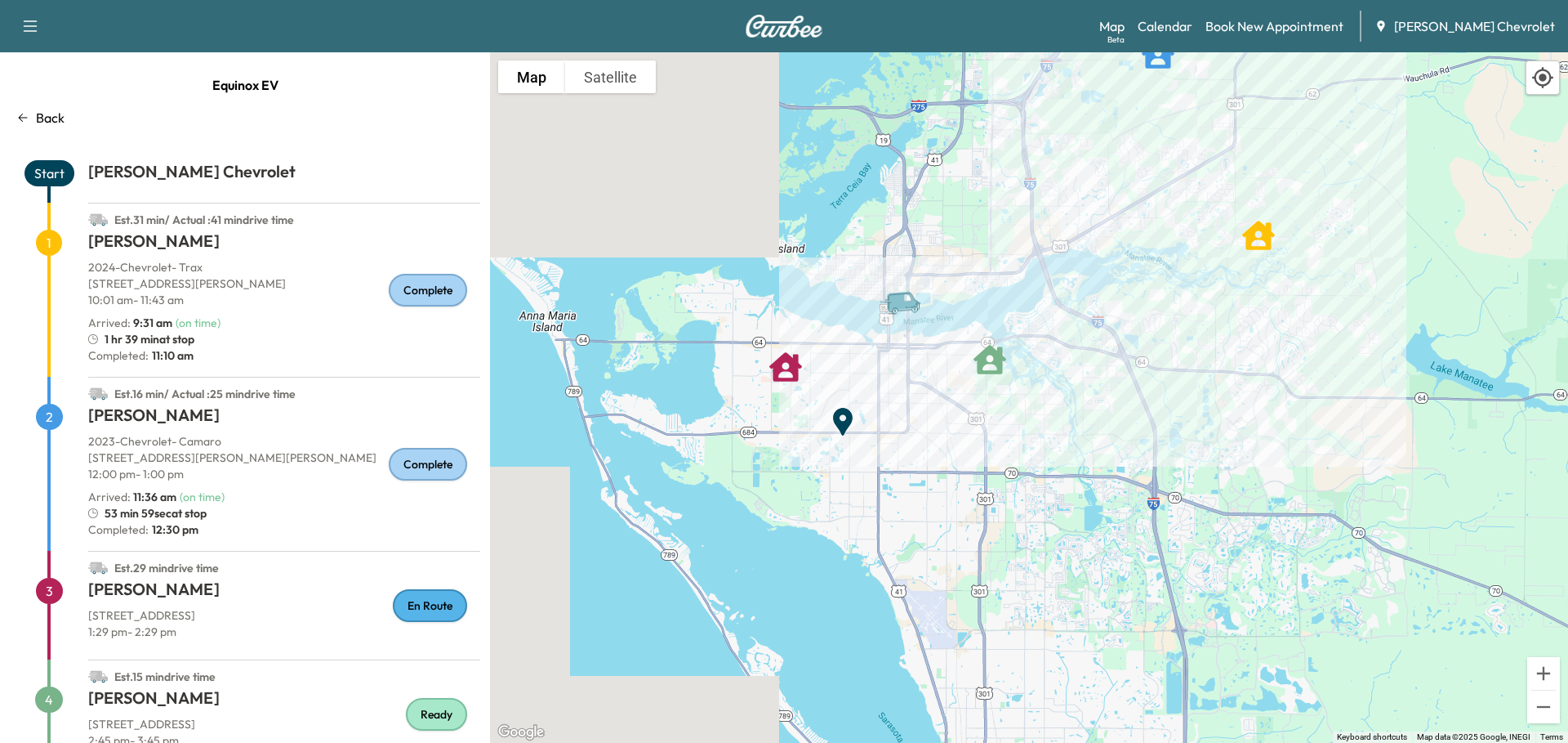
drag, startPoint x: 920, startPoint y: 472, endPoint x: 913, endPoint y: 309, distance: 163.2
click at [913, 309] on div "To activate drag with keyboard, press Alt + Enter. Once in keyboard drag state,…" at bounding box center [1029, 398] width 1078 height 690
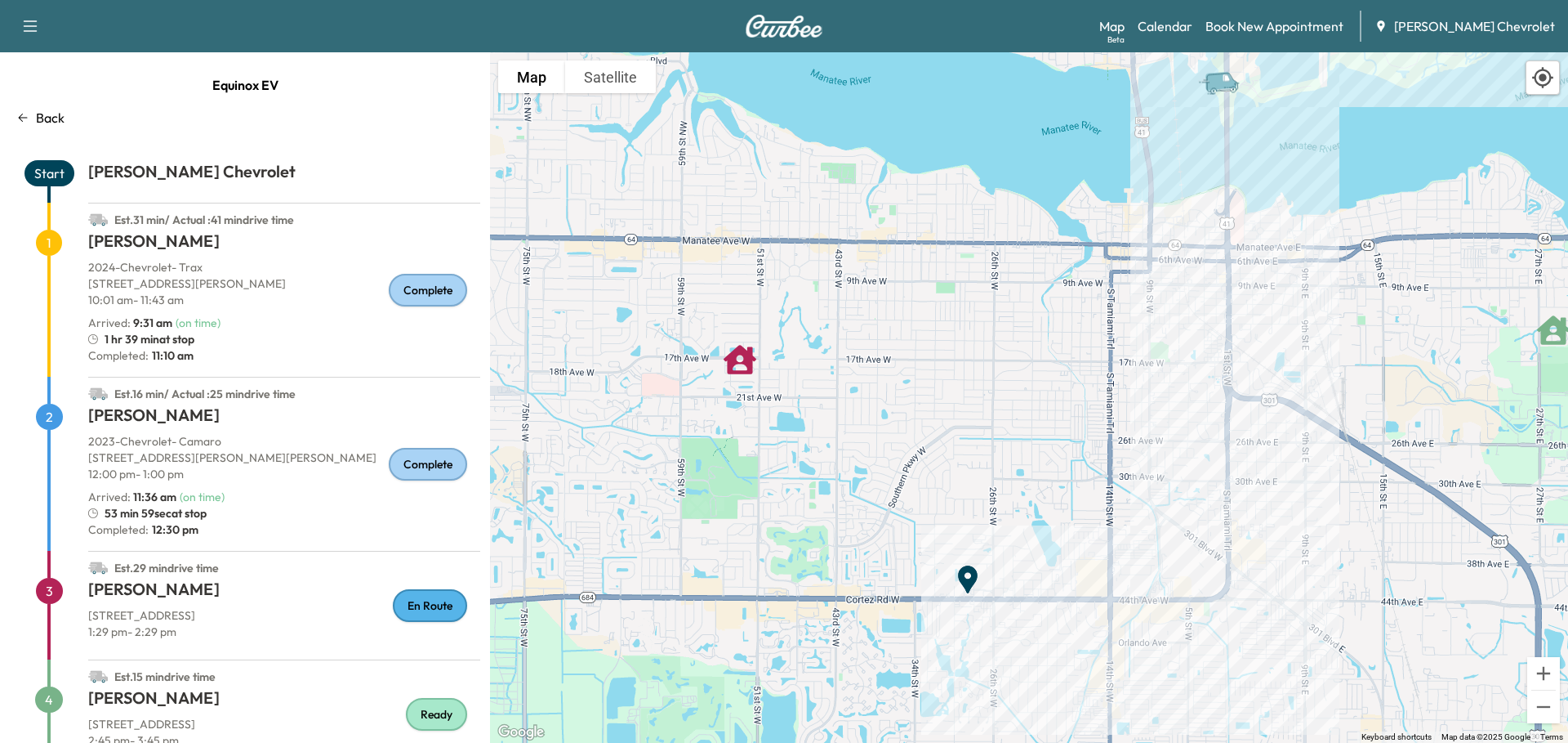
drag, startPoint x: 806, startPoint y: 367, endPoint x: 937, endPoint y: 333, distance: 135.3
click at [937, 334] on div "To activate drag with keyboard, press Alt + Enter. Once in keyboard drag state,…" at bounding box center [1029, 398] width 1078 height 690
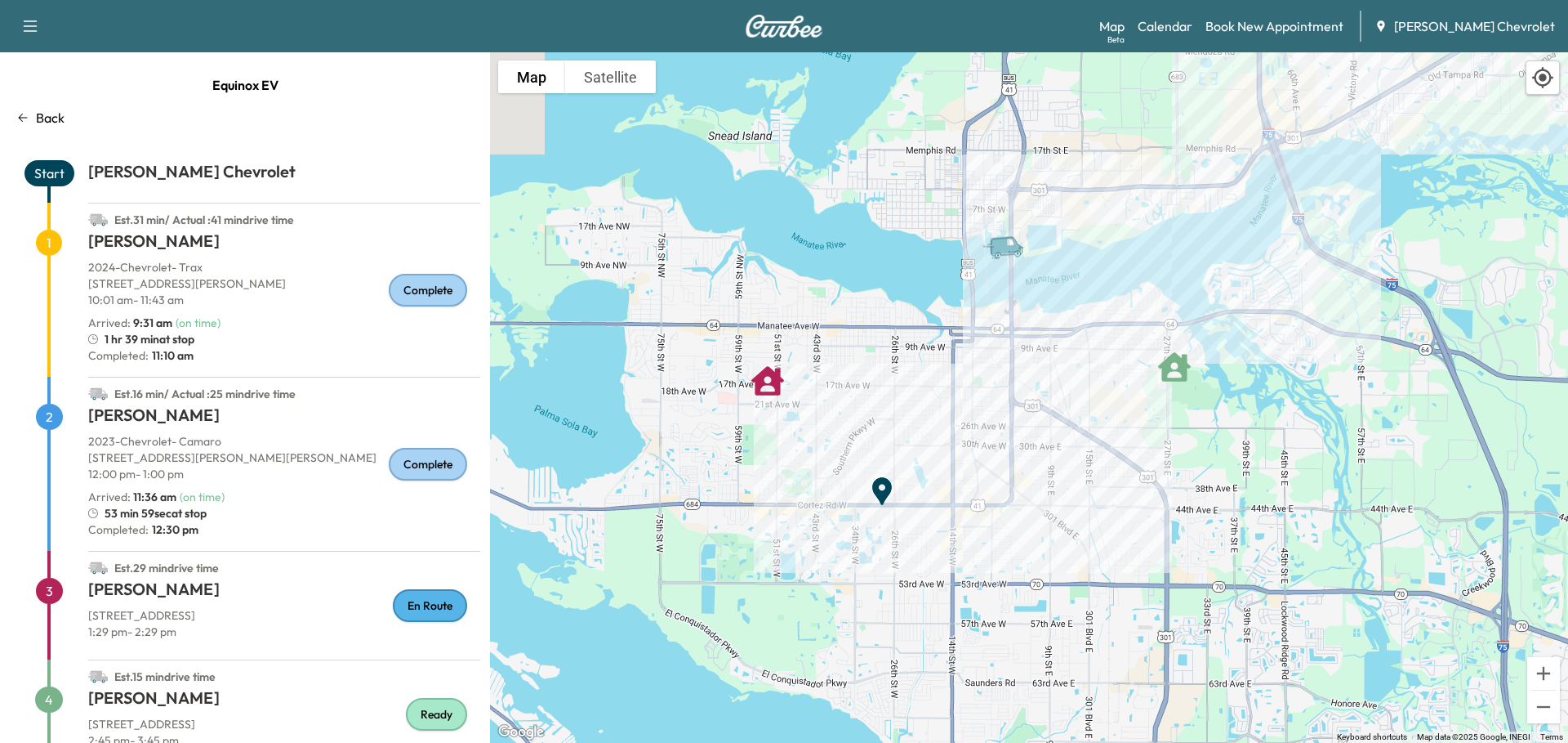
drag, startPoint x: 978, startPoint y: 335, endPoint x: 831, endPoint y: 426, distance: 172.9
click at [834, 429] on div "To activate drag with keyboard, press Alt + Enter. Once in keyboard drag state,…" at bounding box center [1029, 398] width 1078 height 690
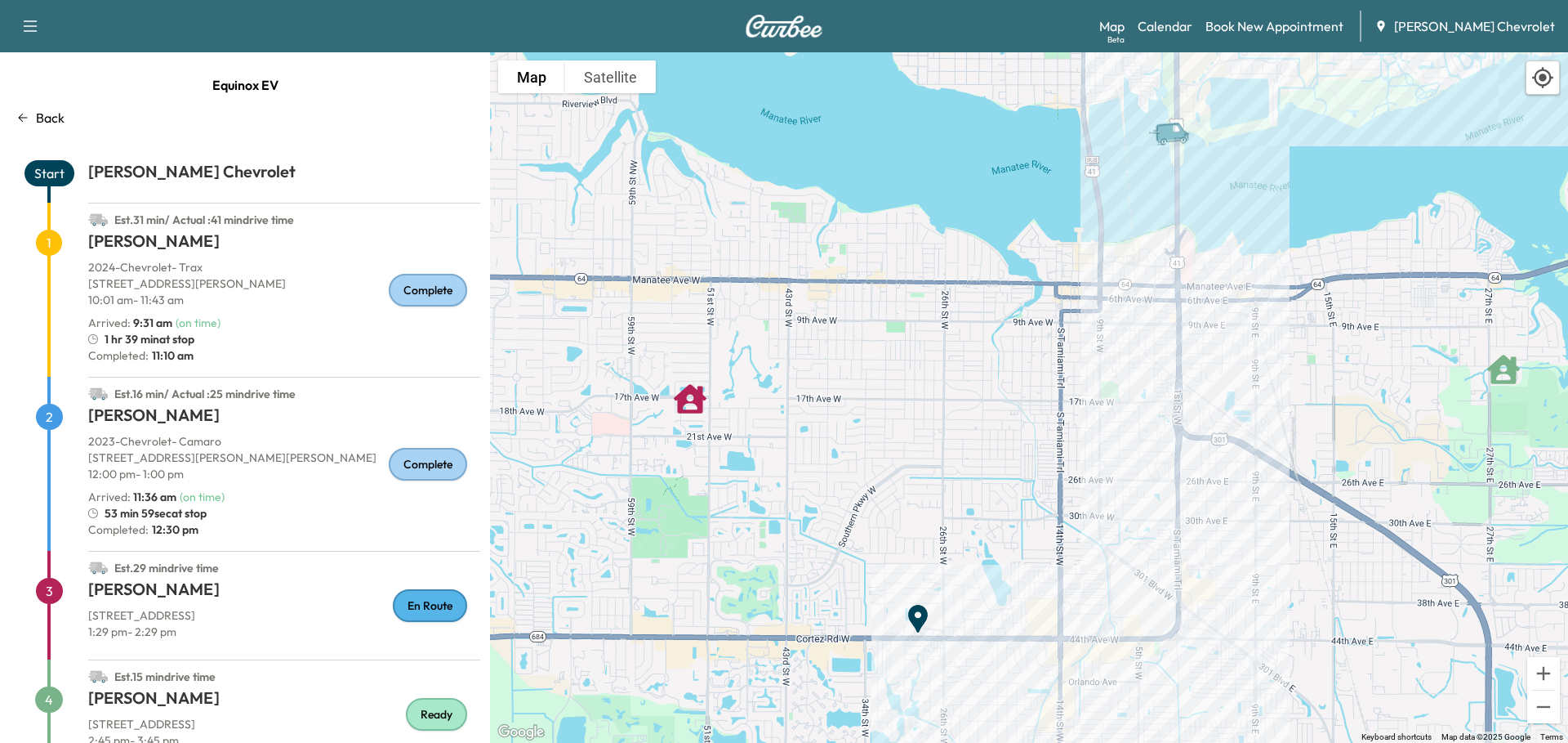
drag, startPoint x: 747, startPoint y: 437, endPoint x: 862, endPoint y: 394, distance: 122.8
click at [862, 394] on div "To activate drag with keyboard, press Alt + Enter. Once in keyboard drag state,…" at bounding box center [1029, 398] width 1078 height 690
drag, startPoint x: 213, startPoint y: 480, endPoint x: 234, endPoint y: 404, distance: 78.8
click at [234, 405] on div "[PERSON_NAME] 2023 - Chevrolet - Camaro [STREET_ADDRESS][PERSON_NAME][PERSON_NA…" at bounding box center [284, 477] width 392 height 147
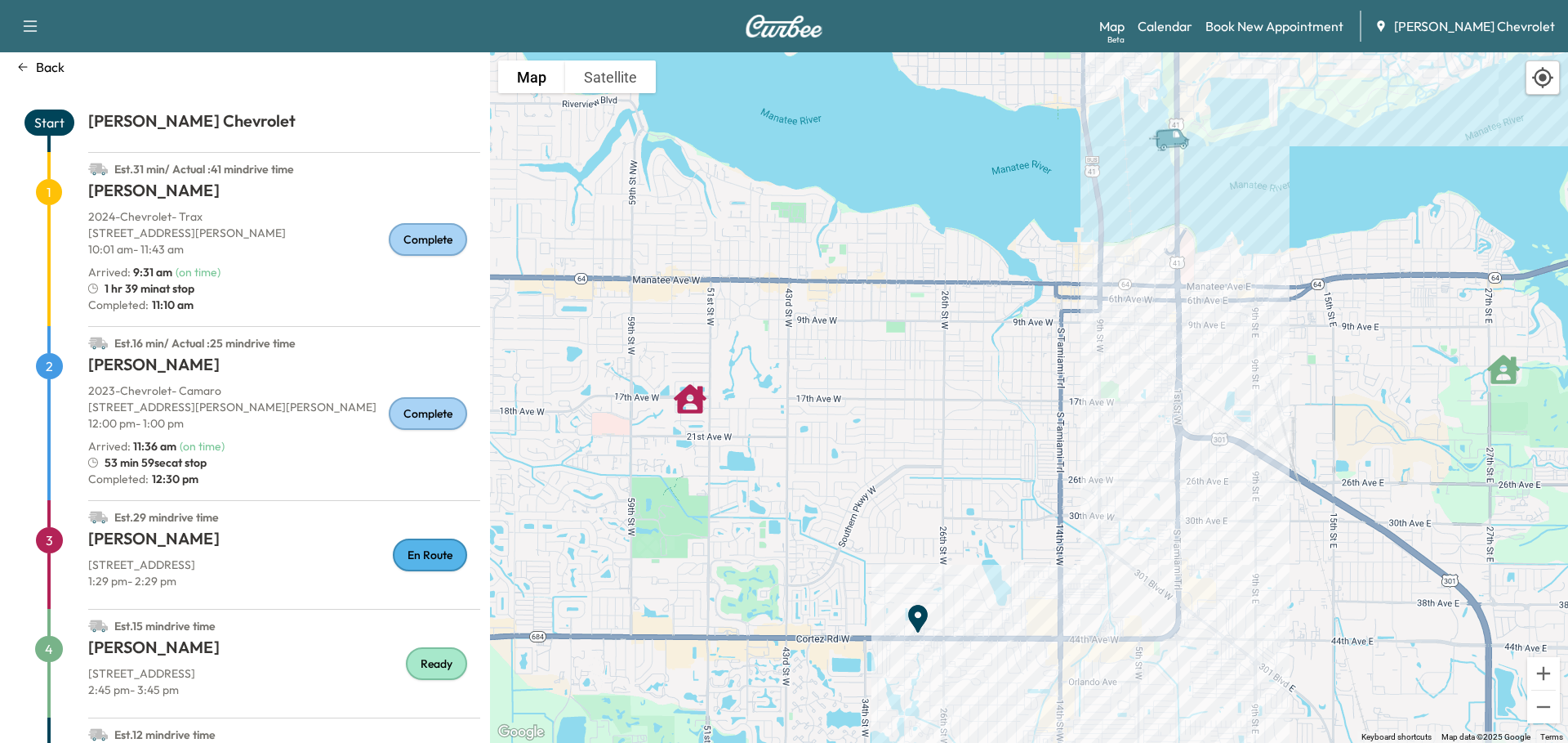
scroll to position [111, 0]
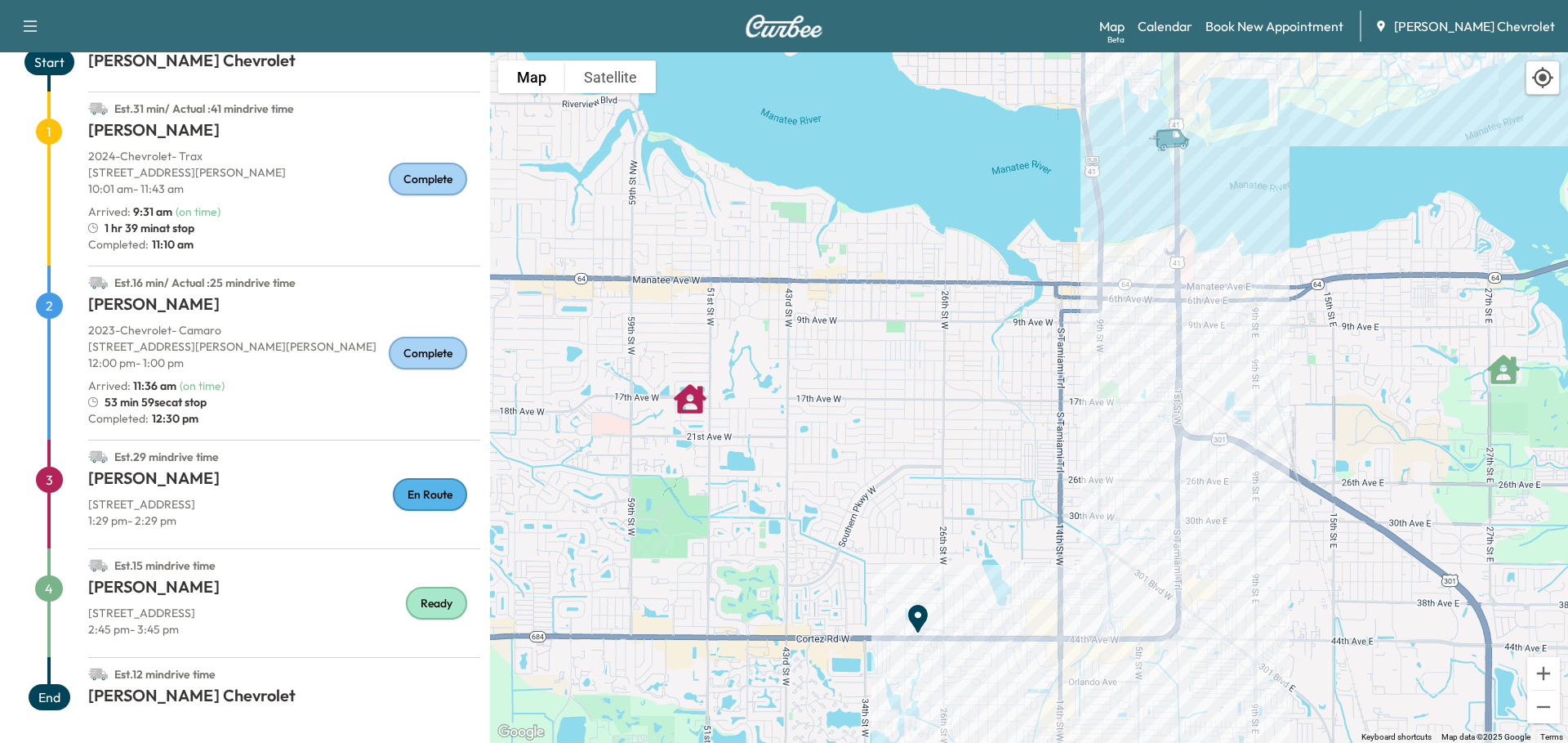
click at [235, 403] on div "53 min 59sec at stop" at bounding box center [284, 402] width 392 height 17
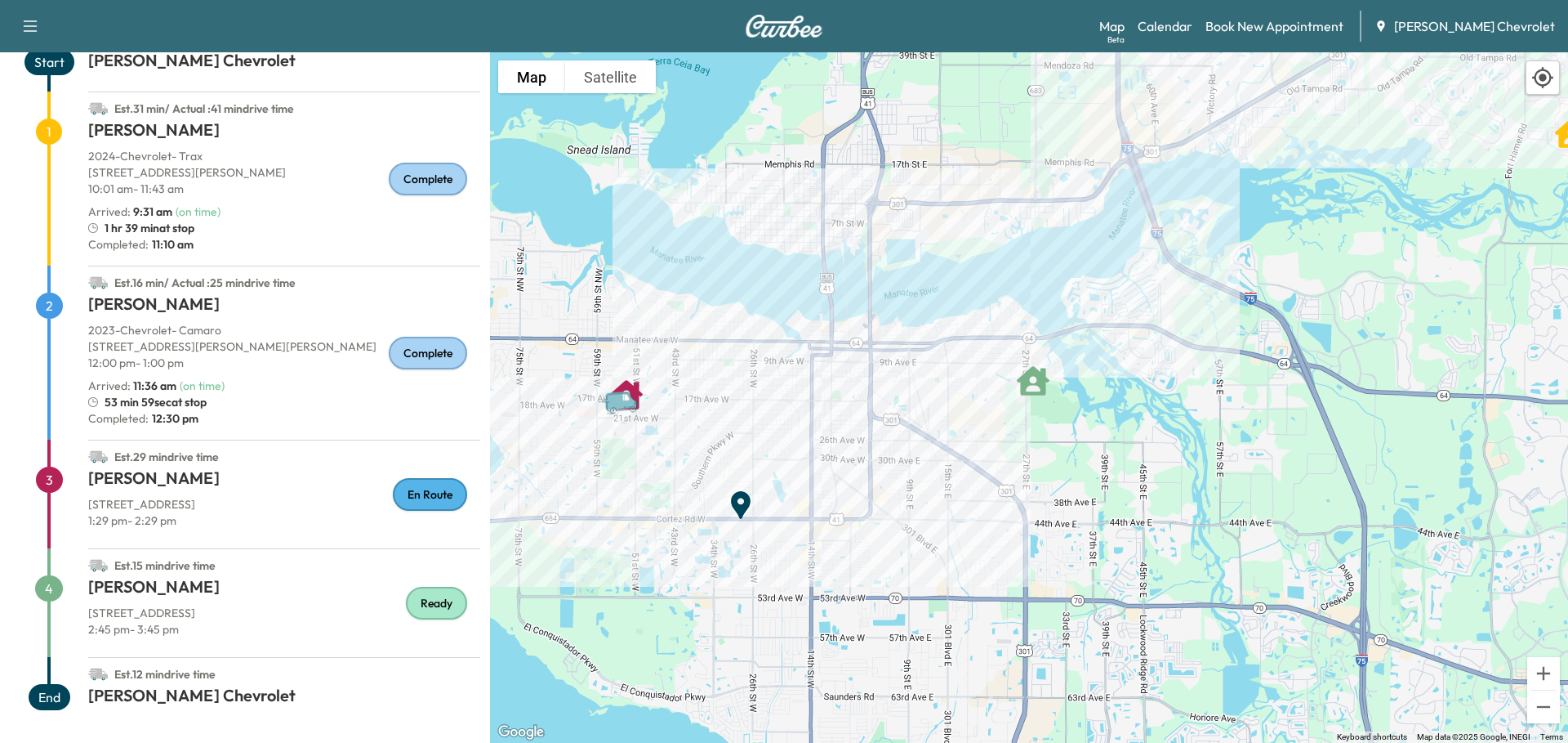
drag, startPoint x: 824, startPoint y: 418, endPoint x: 717, endPoint y: 418, distance: 107.0
click at [717, 418] on div "To activate drag with keyboard, press Alt + Enter. Once in keyboard drag state,…" at bounding box center [1029, 398] width 1078 height 690
